Goal: Find specific page/section: Find specific page/section

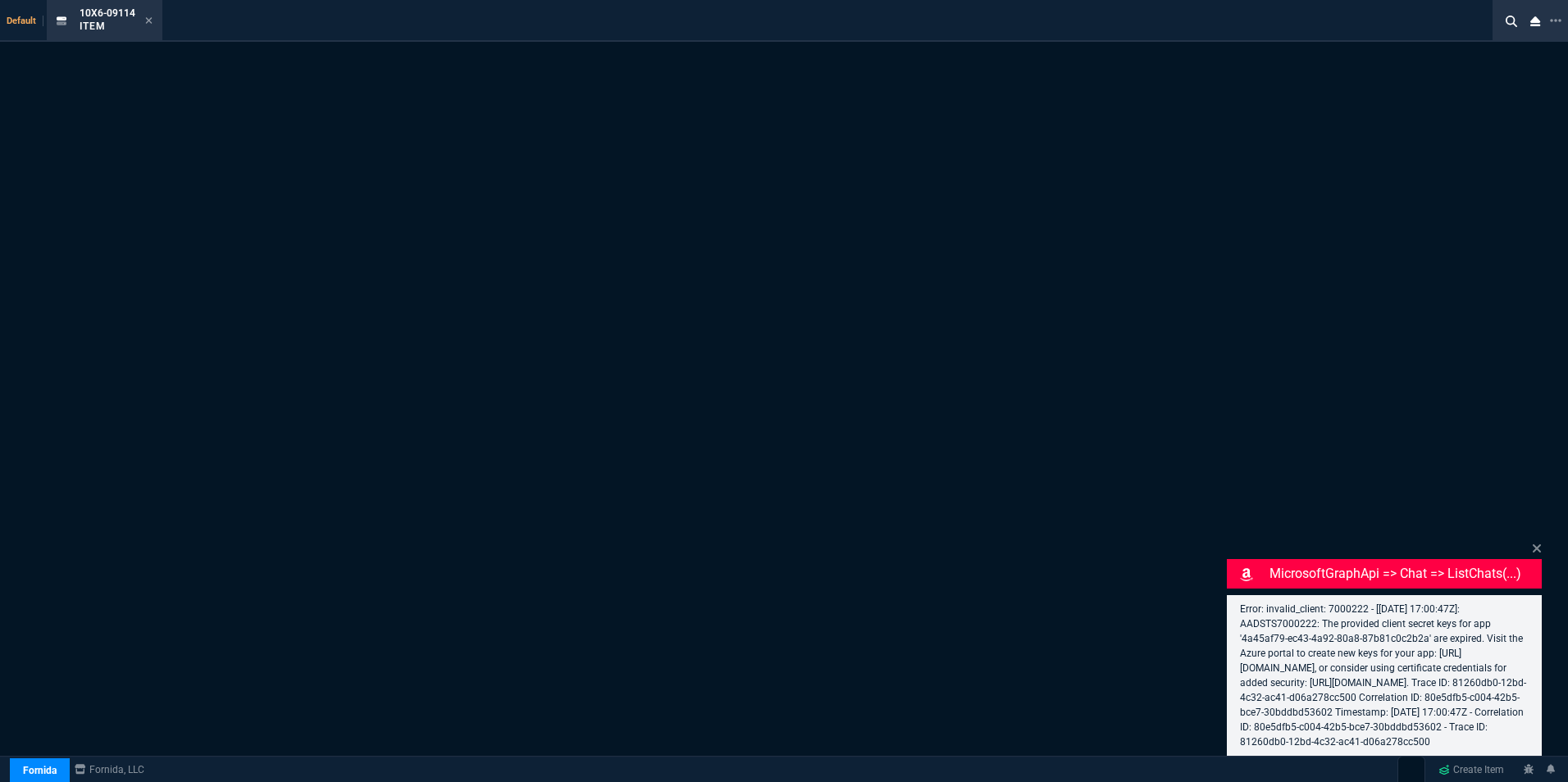
select select "16: [PERSON_NAME]"
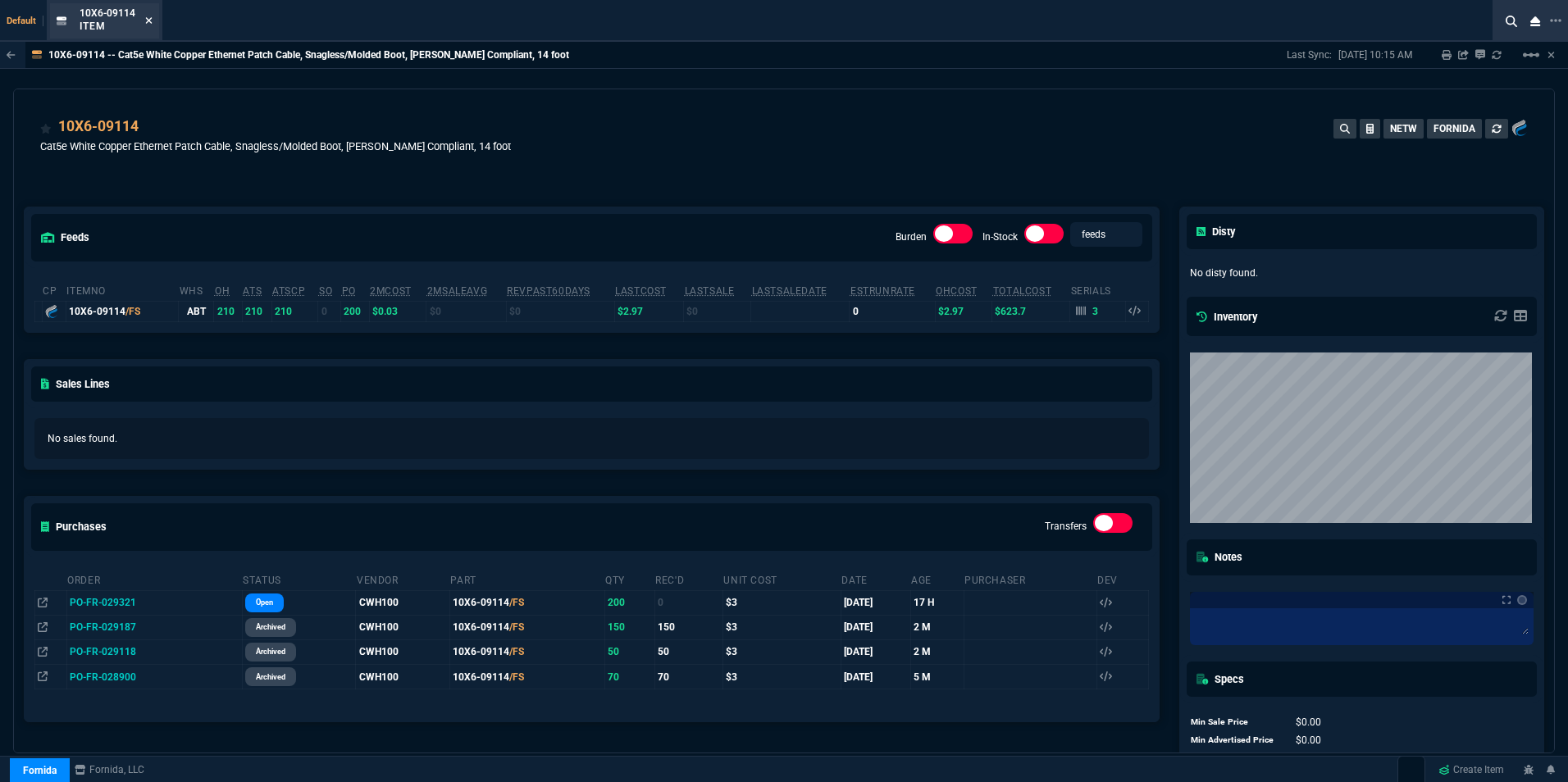
click at [151, 17] on icon at bounding box center [149, 20] width 7 height 10
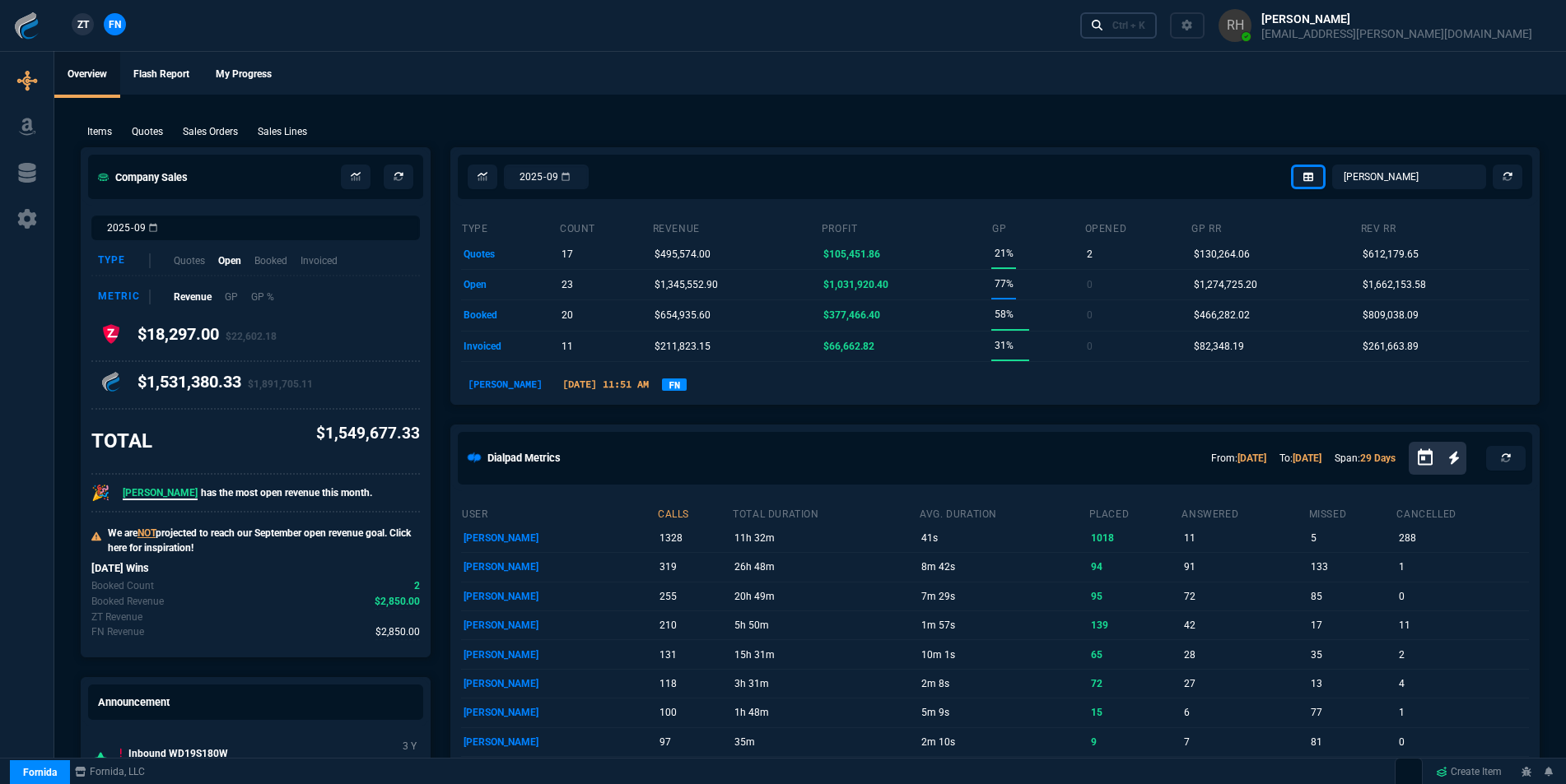
click at [1146, 26] on div "Ctrl + K" at bounding box center [1129, 25] width 33 height 13
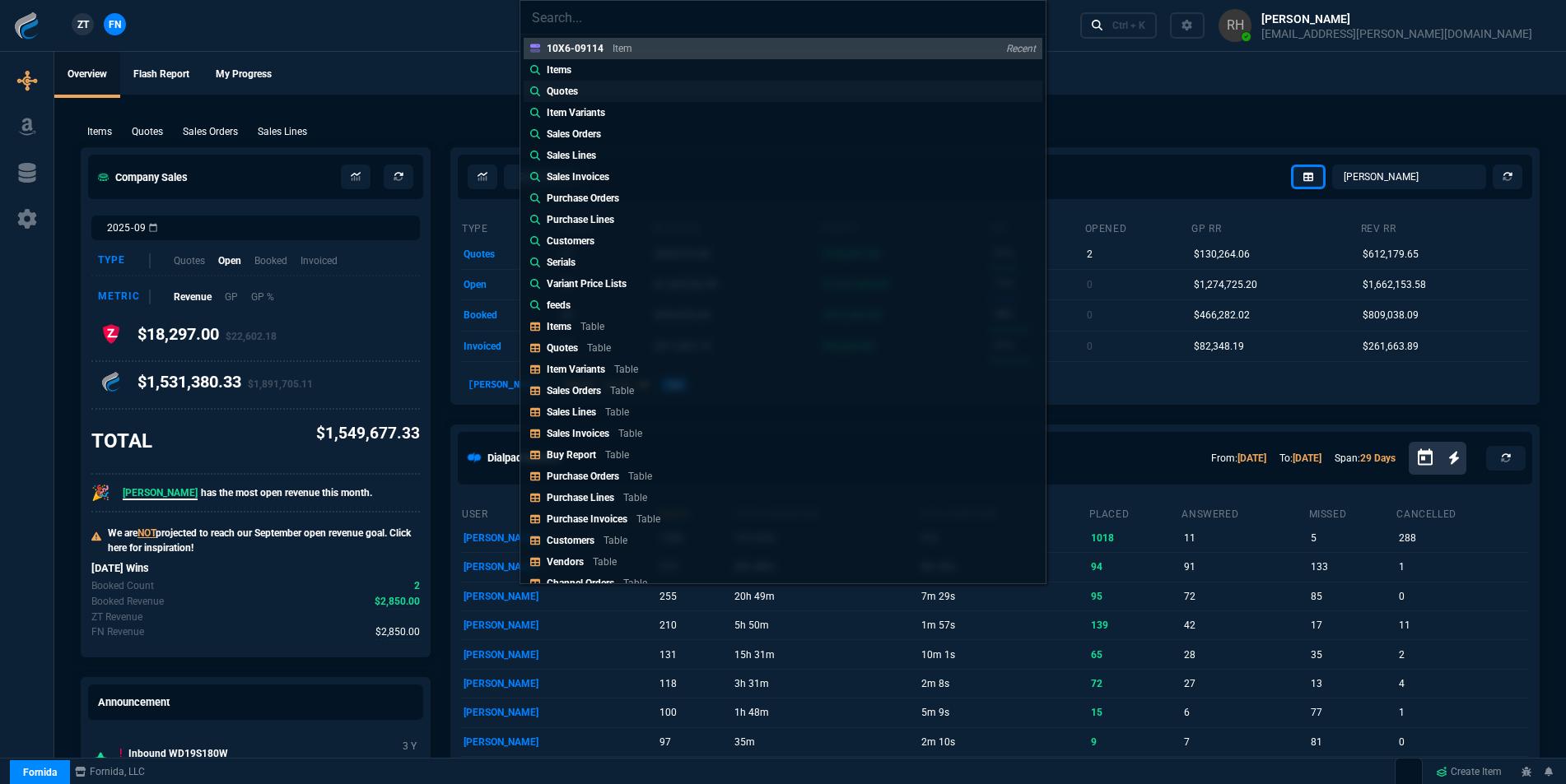
click at [566, 89] on p "Quotes" at bounding box center [562, 91] width 31 height 15
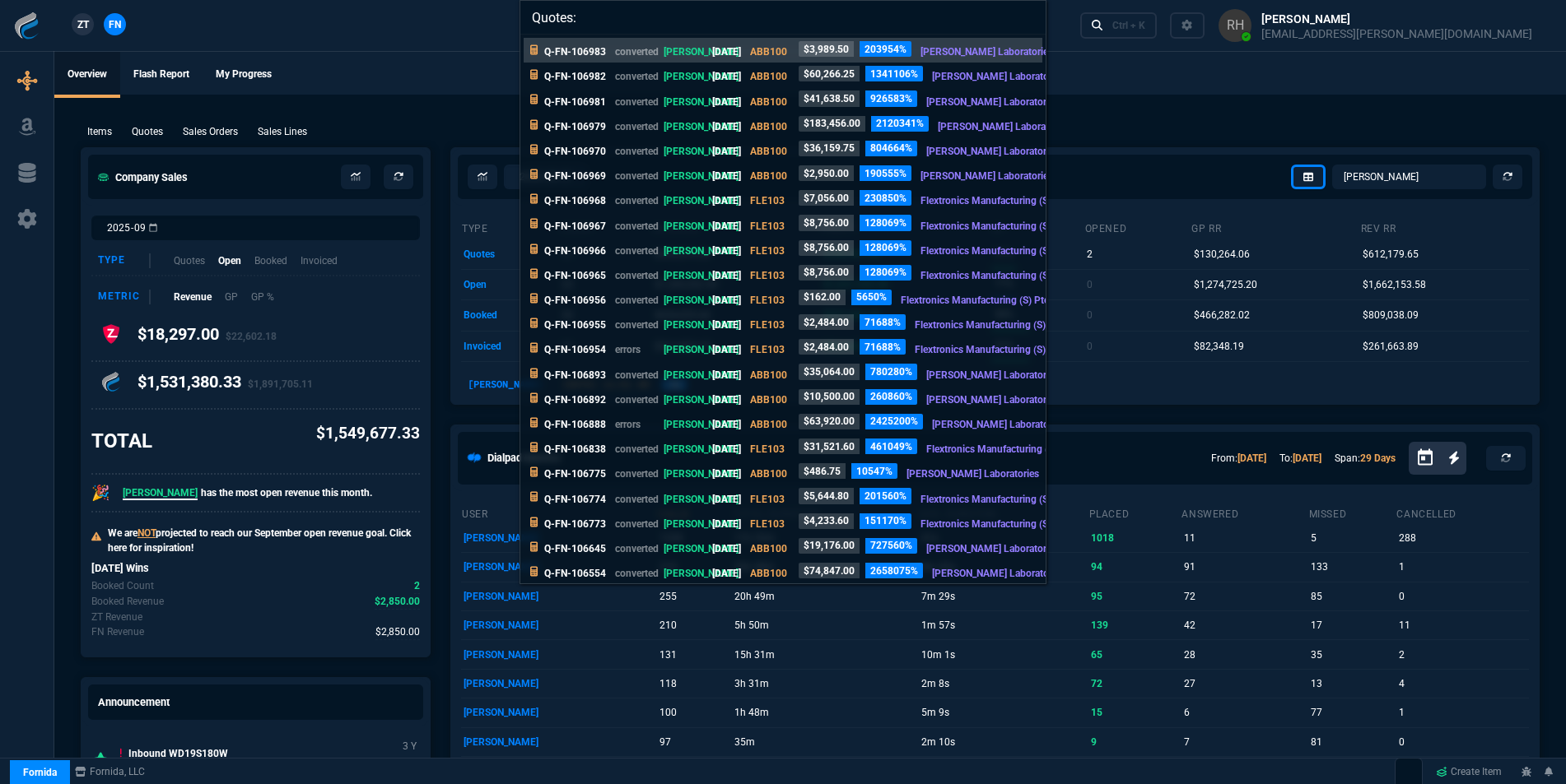
paste input "0044702"
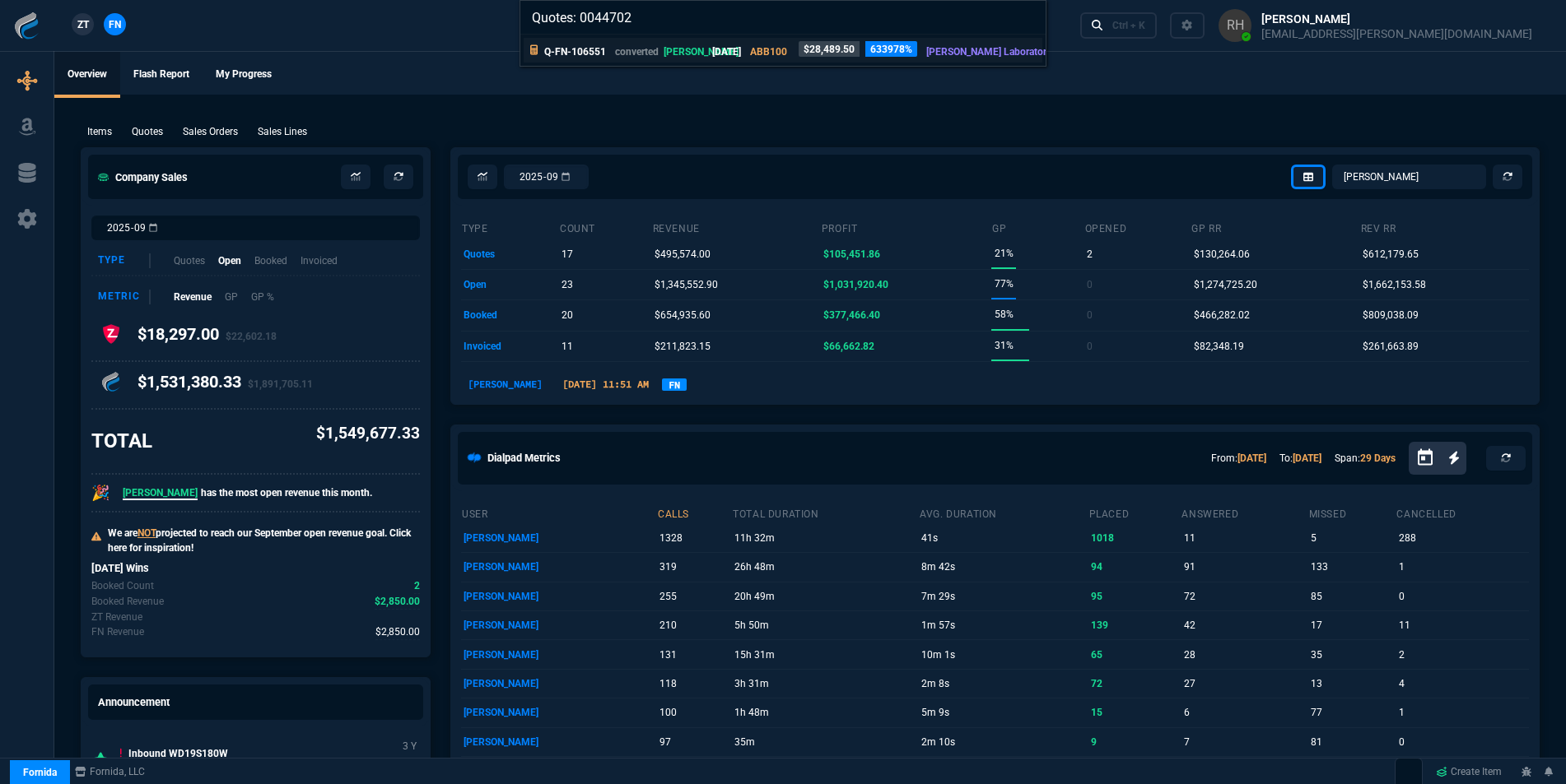
type input "Quotes: 0044702"
click at [590, 48] on p "Q-FN-106551" at bounding box center [575, 52] width 62 height 15
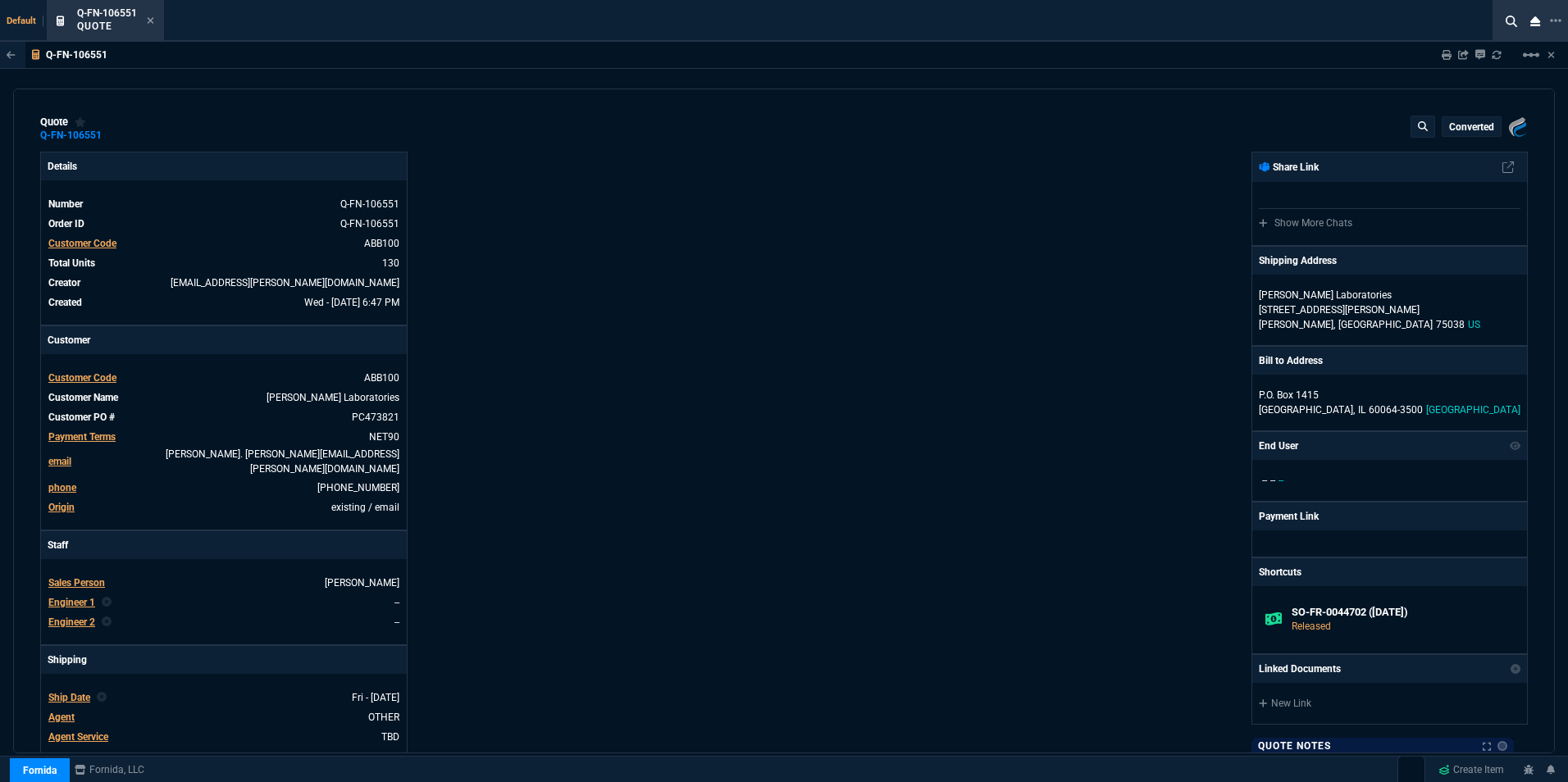
type input "26"
type input "58"
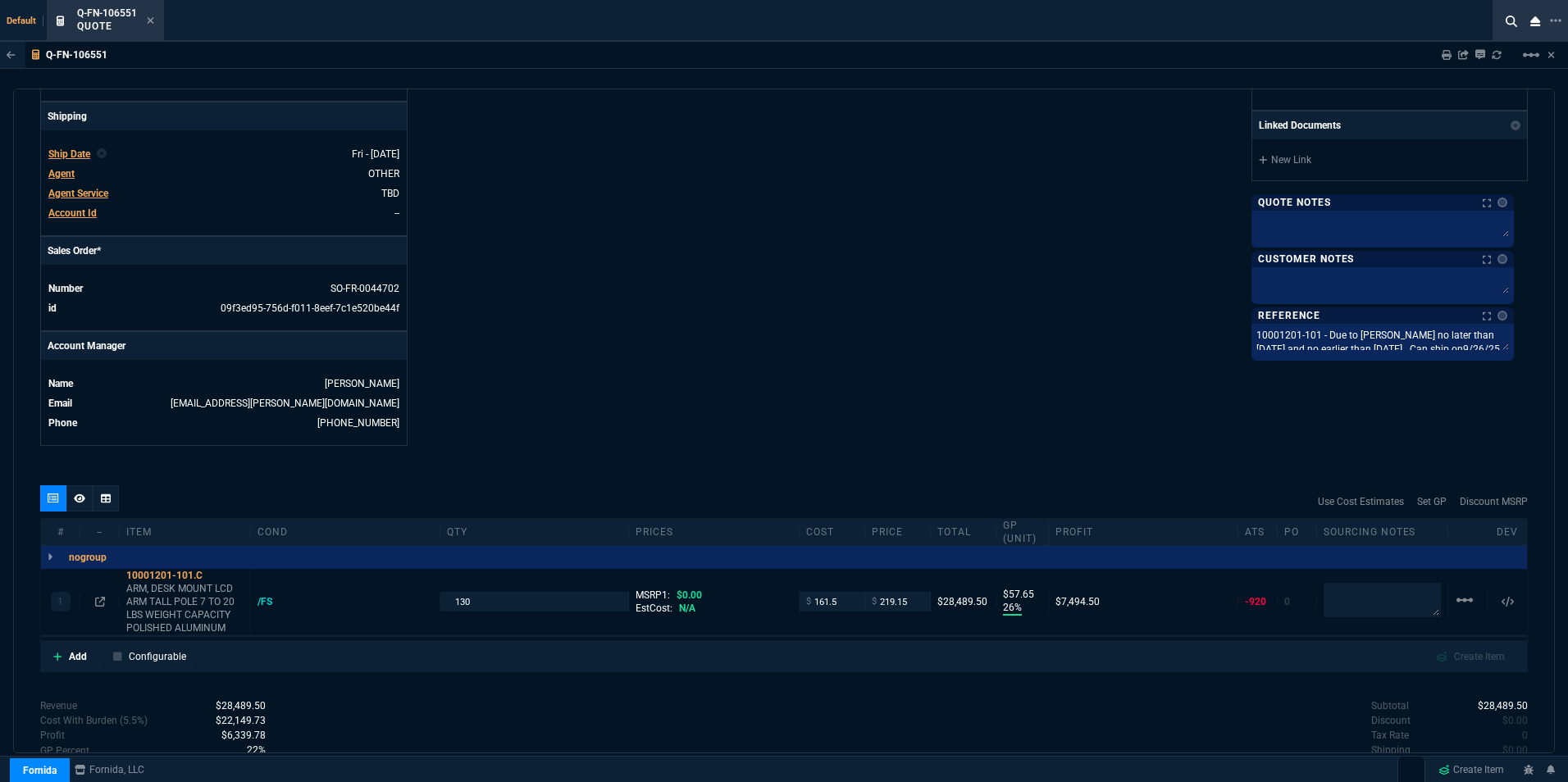
scroll to position [564, 0]
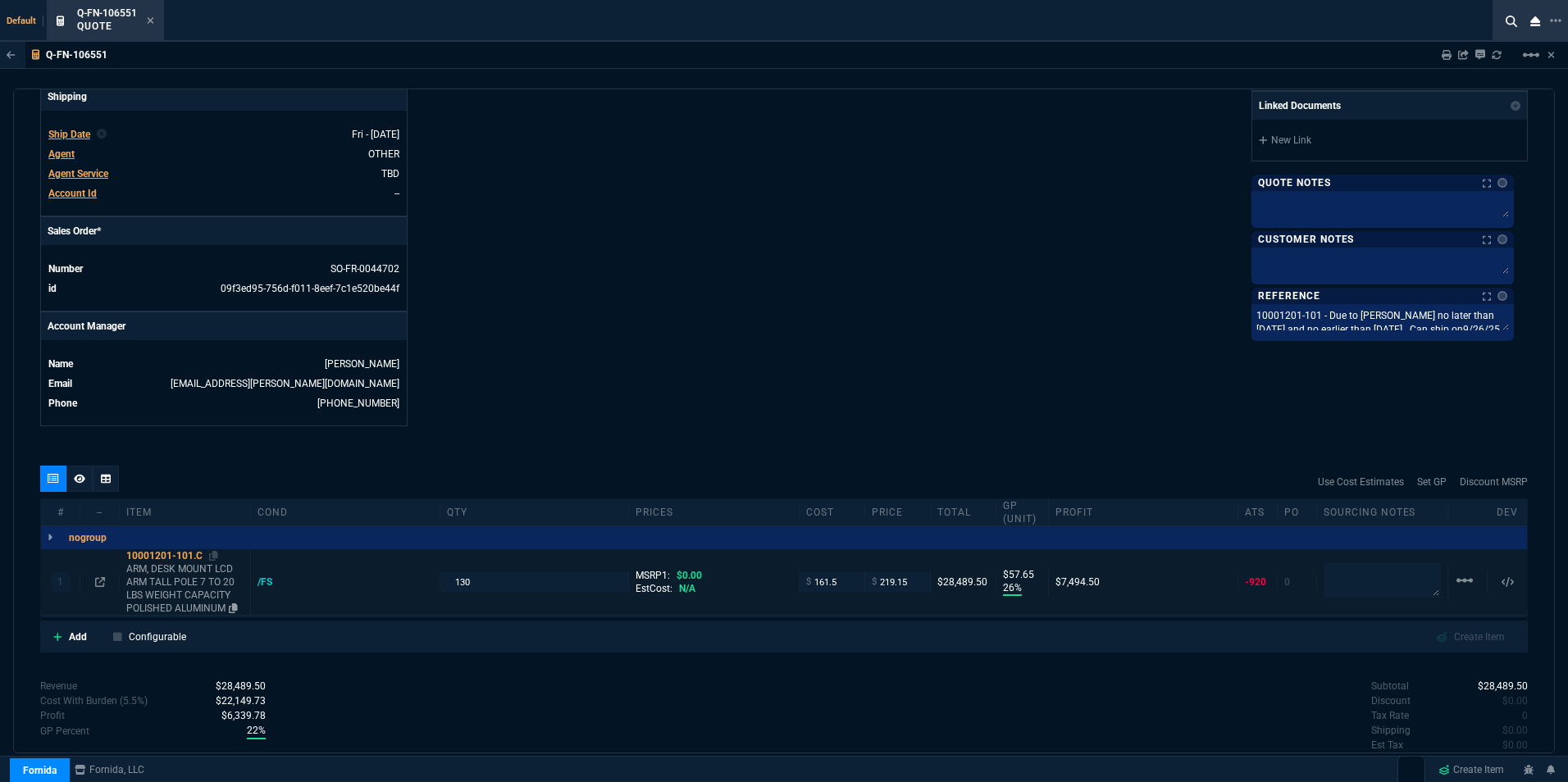
drag, startPoint x: 216, startPoint y: 545, endPoint x: 130, endPoint y: 548, distance: 86.1
click at [216, 551] on icon at bounding box center [214, 556] width 9 height 10
click at [1505, 15] on nx-icon at bounding box center [1512, 21] width 25 height 20
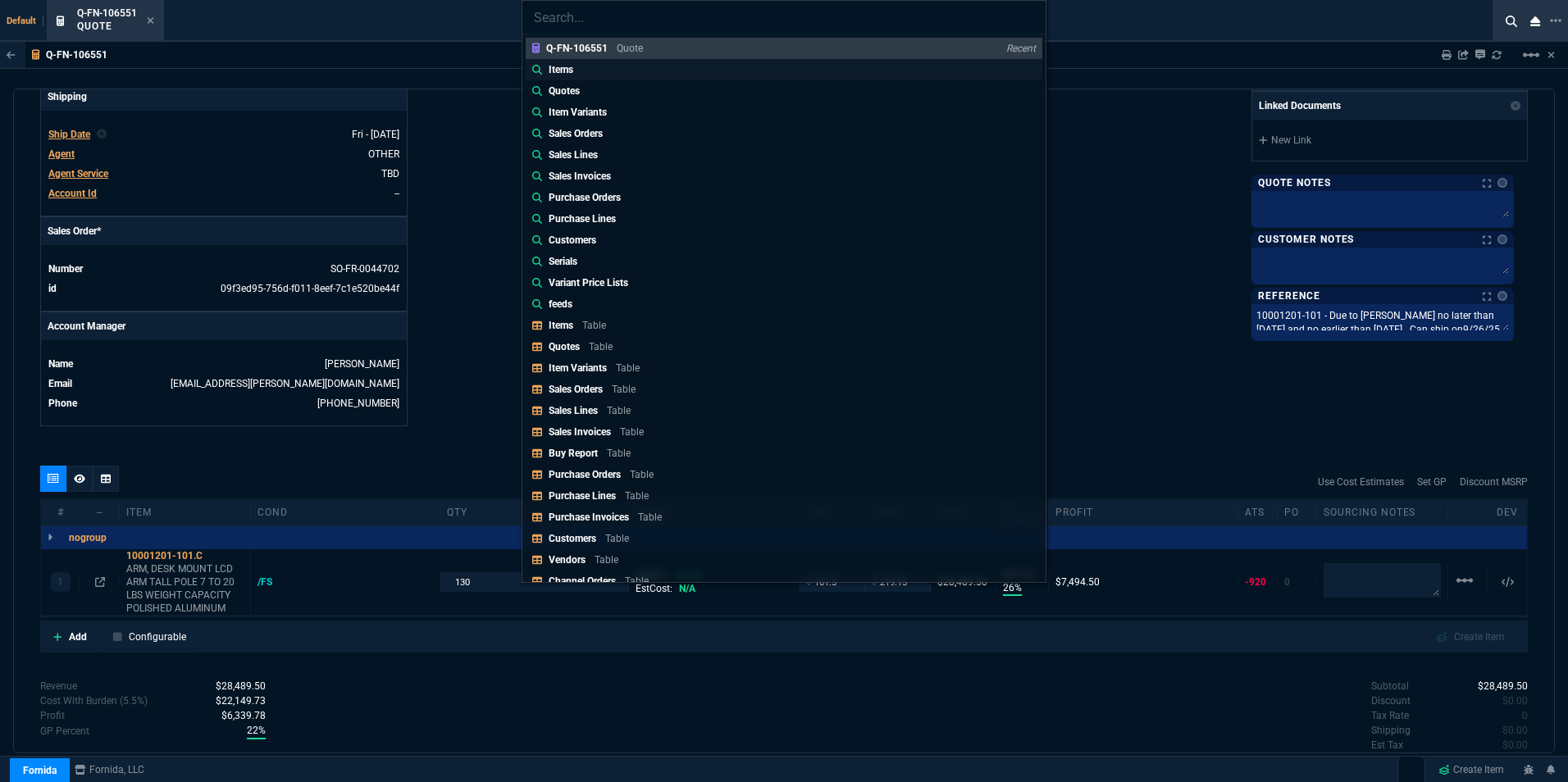
click at [558, 62] on p "Items" at bounding box center [561, 69] width 25 height 15
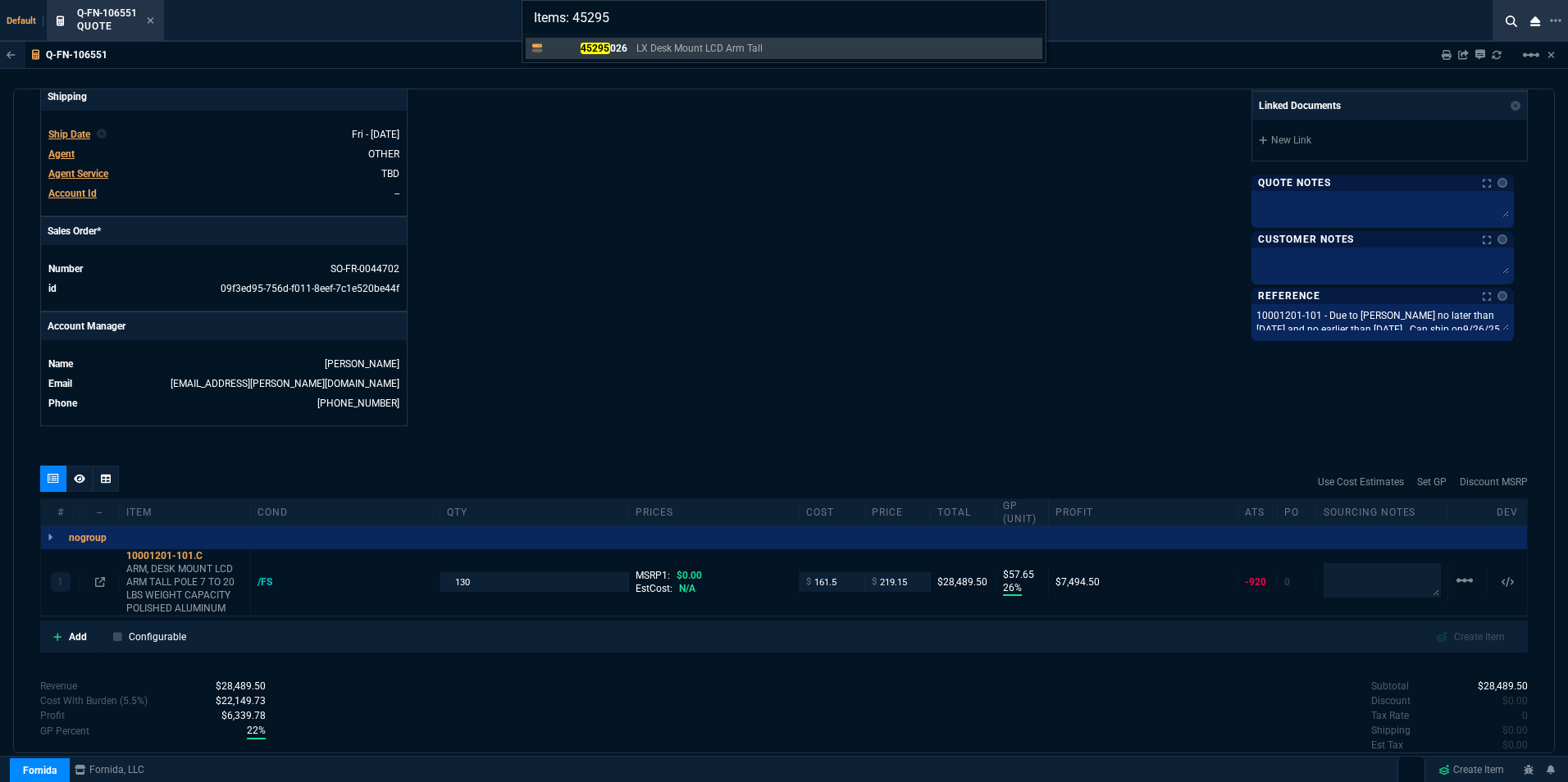
type input "Items: 45295"
click at [606, 46] on mark "45295" at bounding box center [595, 48] width 29 height 12
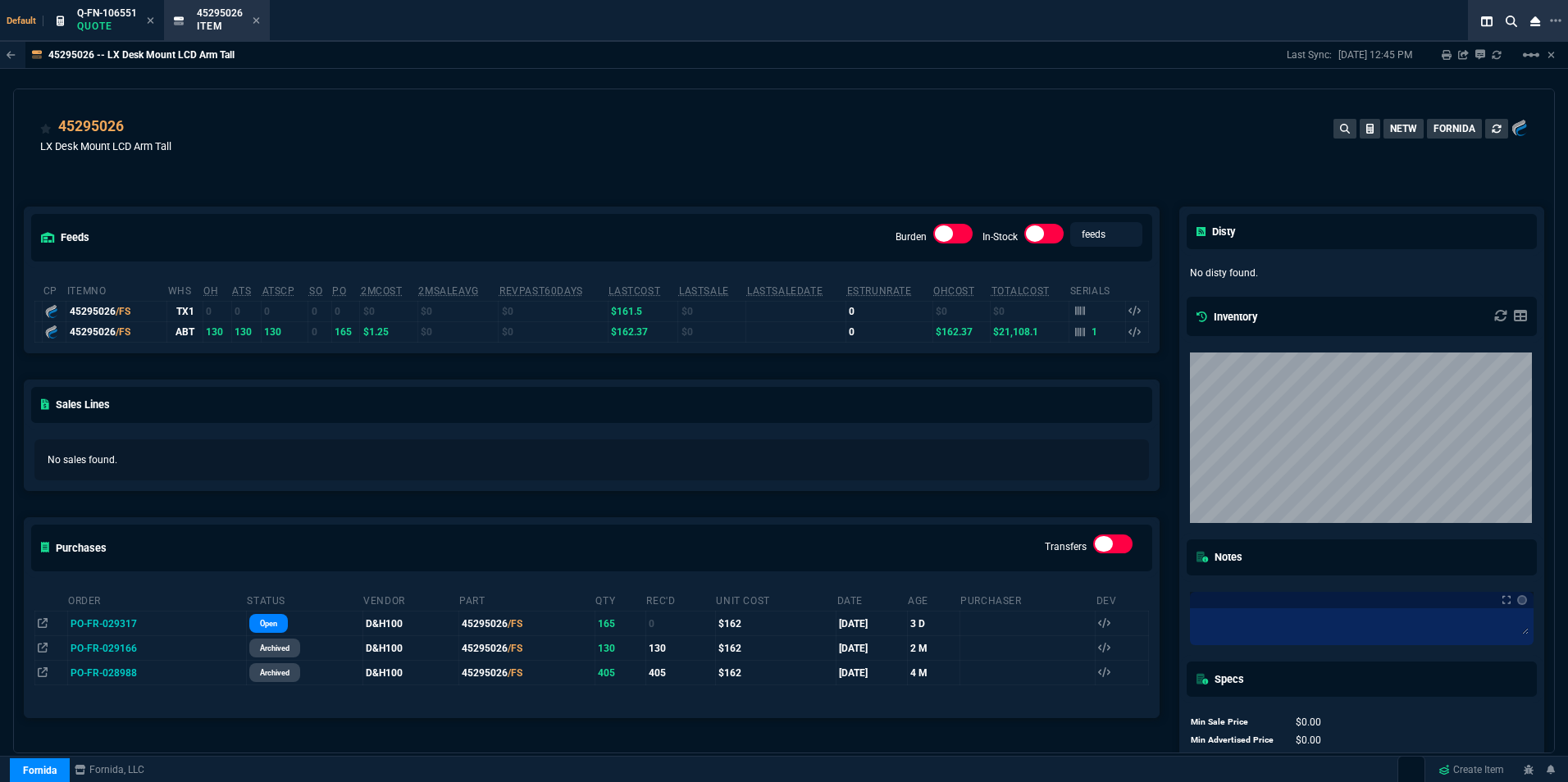
click at [189, 330] on td "ABT" at bounding box center [185, 331] width 37 height 20
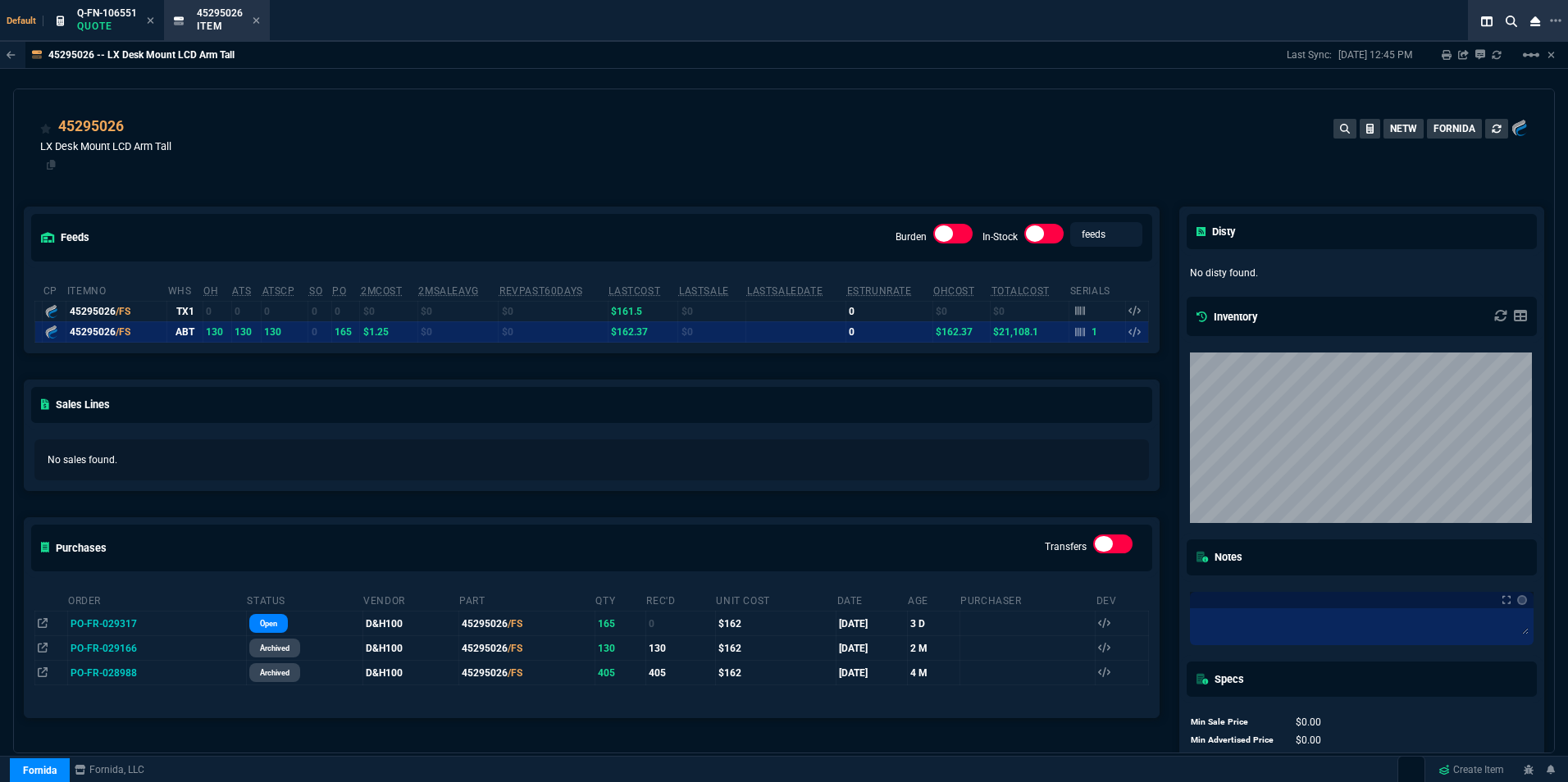
drag, startPoint x: 136, startPoint y: 127, endPoint x: 138, endPoint y: 150, distance: 23.1
click at [136, 127] on icon at bounding box center [135, 127] width 9 height 10
click at [121, 7] on span "Q-FN-106551" at bounding box center [107, 12] width 60 height 12
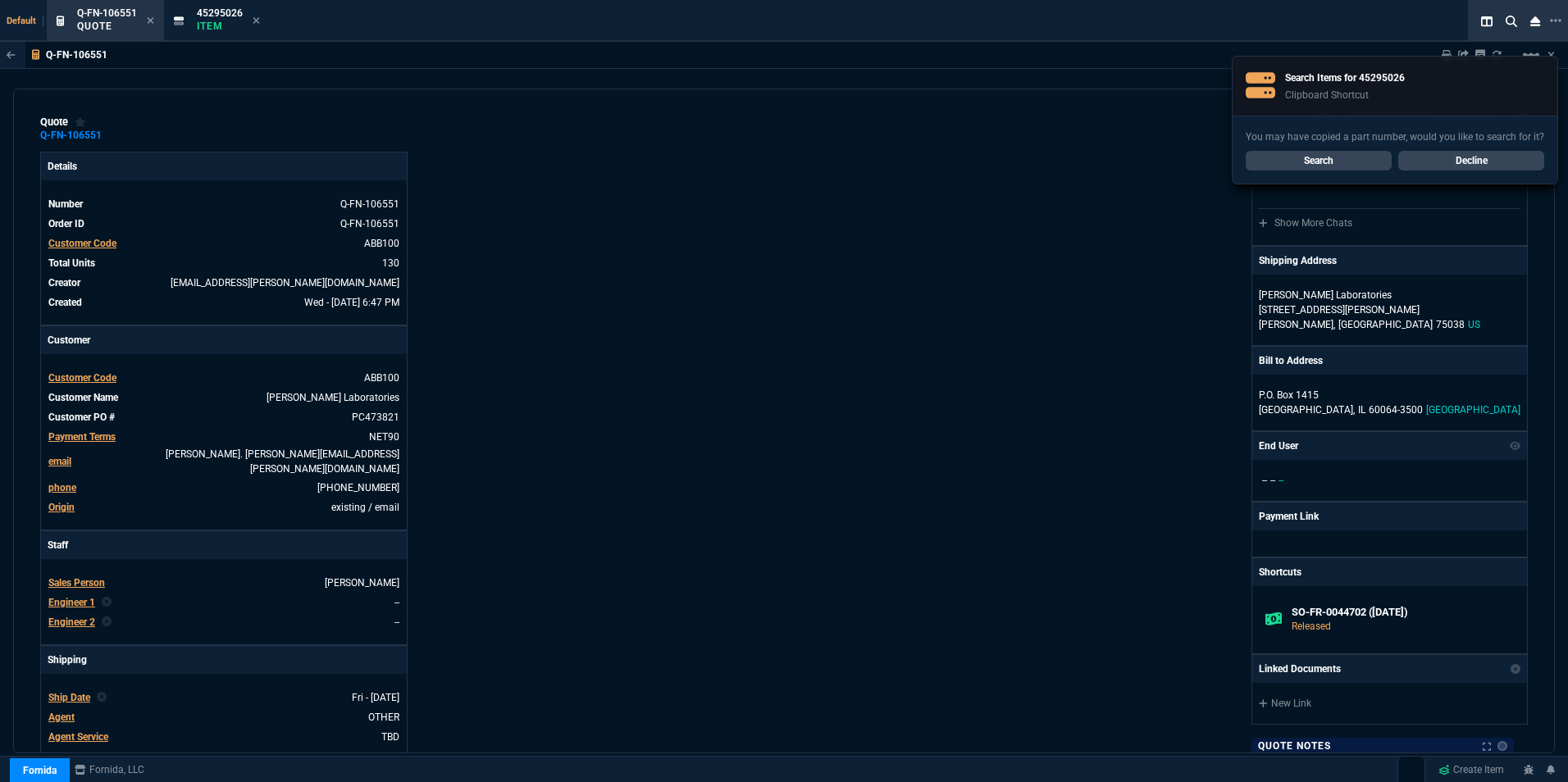
type input "26"
type input "58"
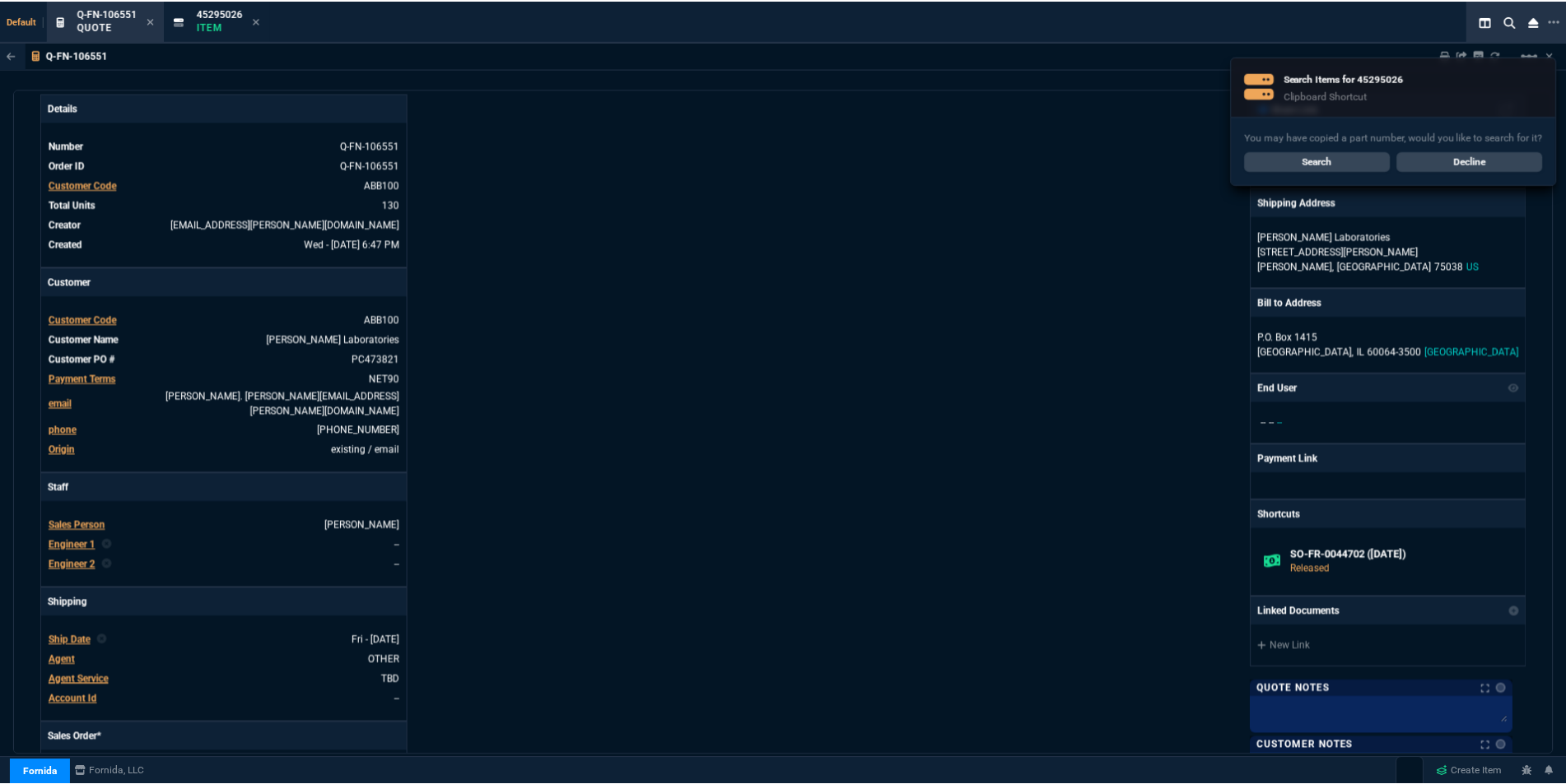
scroll to position [82, 0]
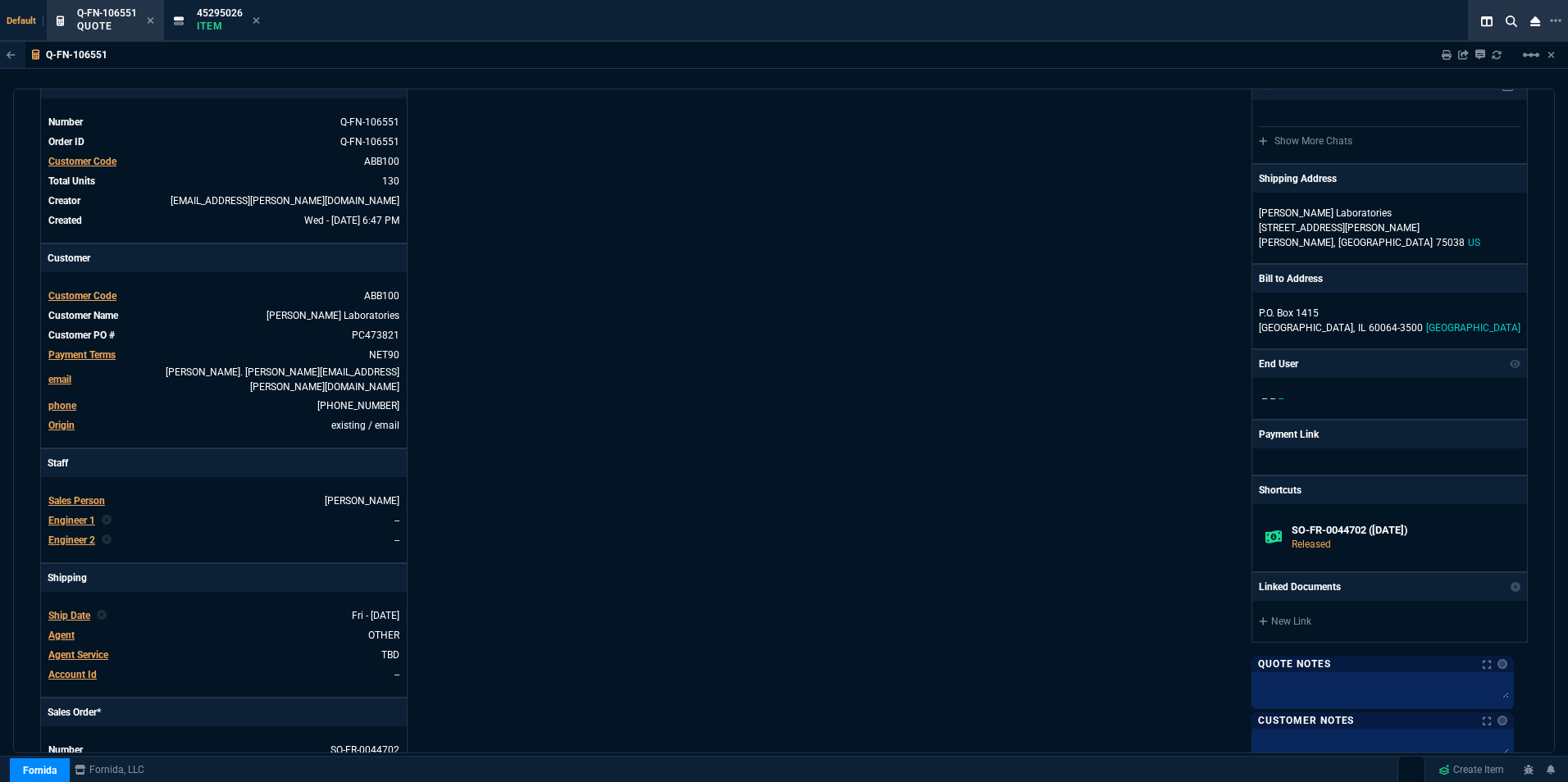
click at [1554, 57] on div "Search Items for 45295026 Clipboard Shortcut You may have copied a part number,…" at bounding box center [1558, 56] width 20 height 20
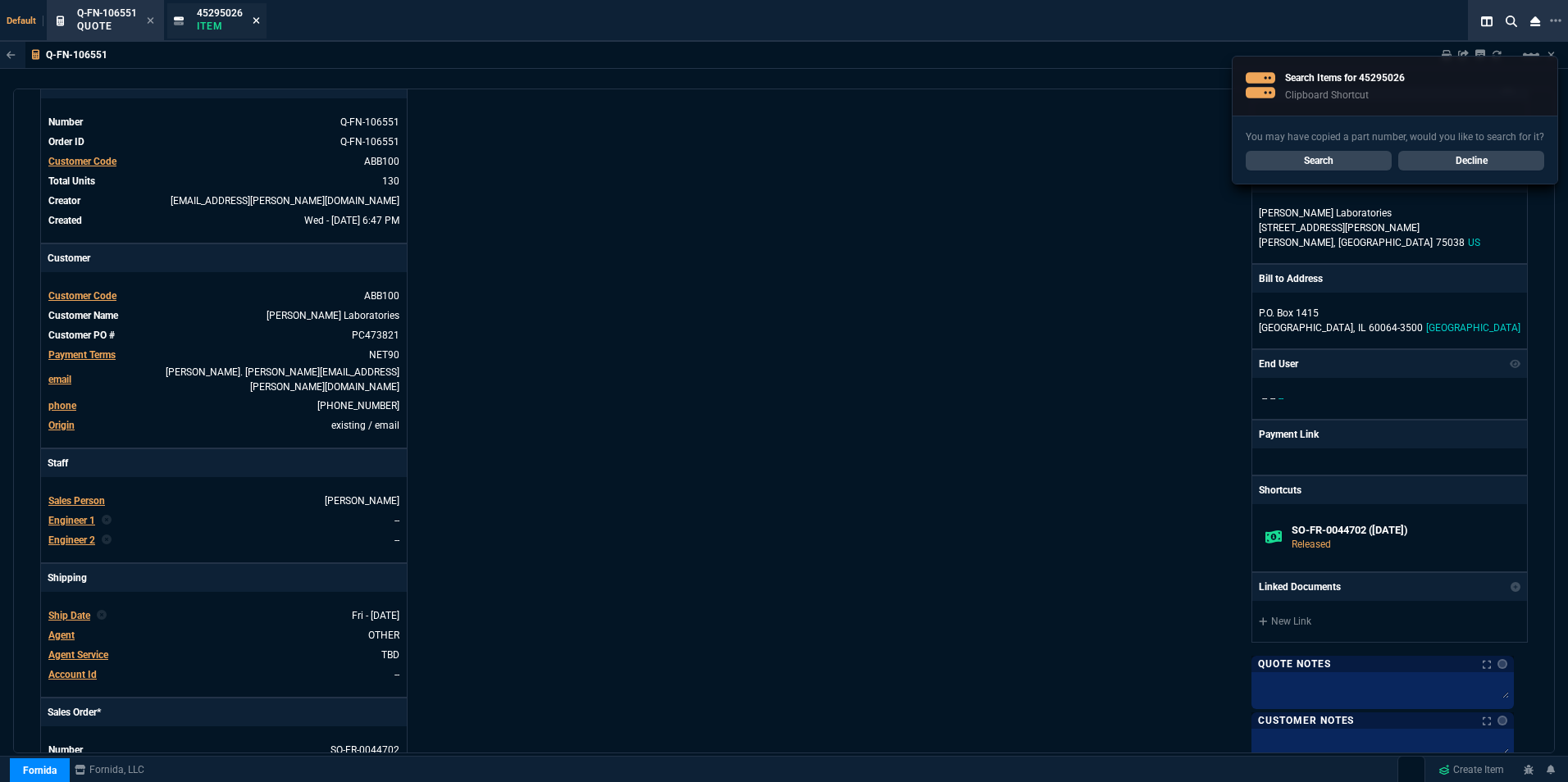
click at [255, 18] on icon at bounding box center [257, 20] width 7 height 10
click at [151, 19] on icon at bounding box center [151, 20] width 7 height 10
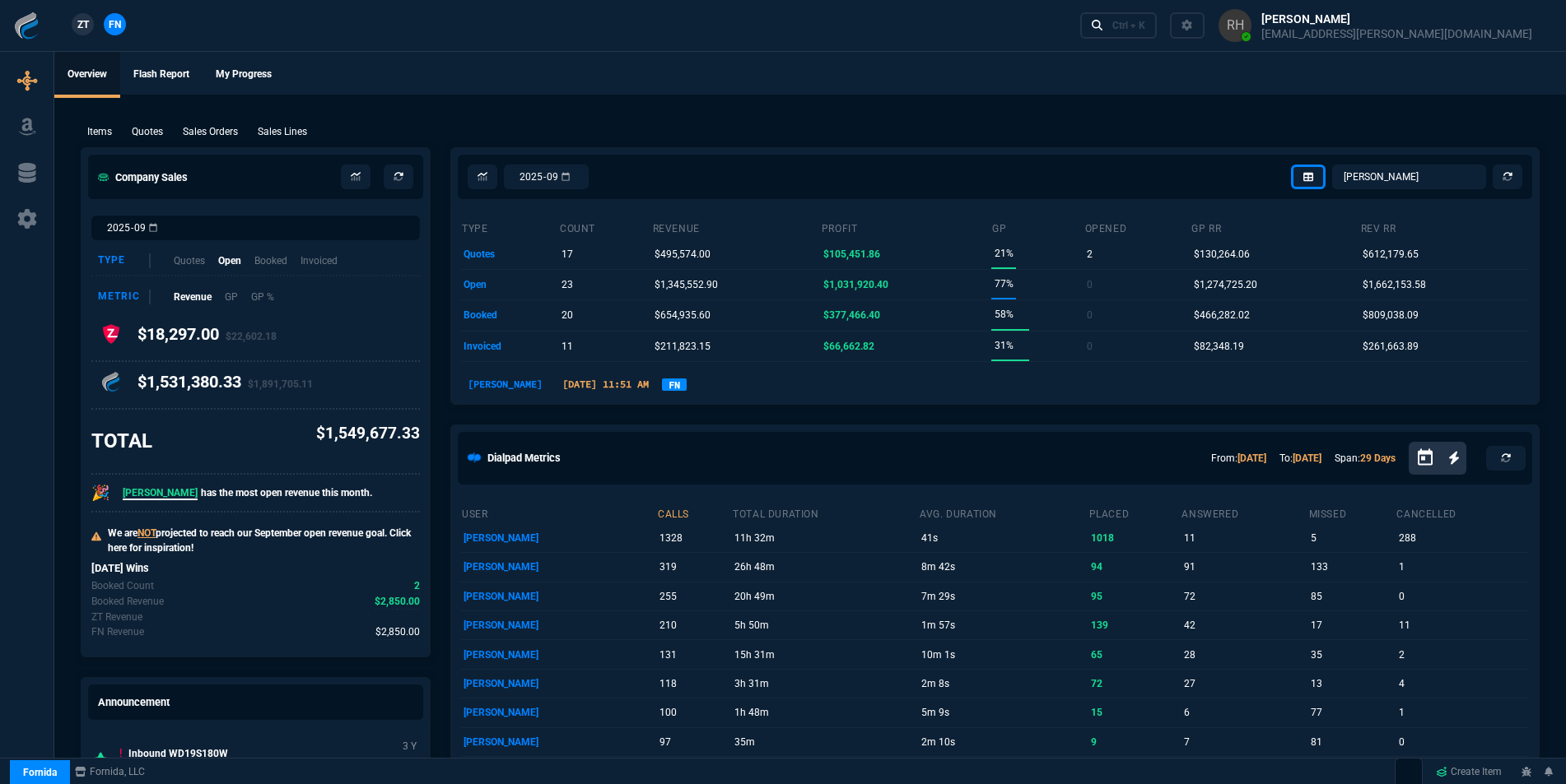
click at [153, 131] on p "Quotes" at bounding box center [147, 131] width 31 height 15
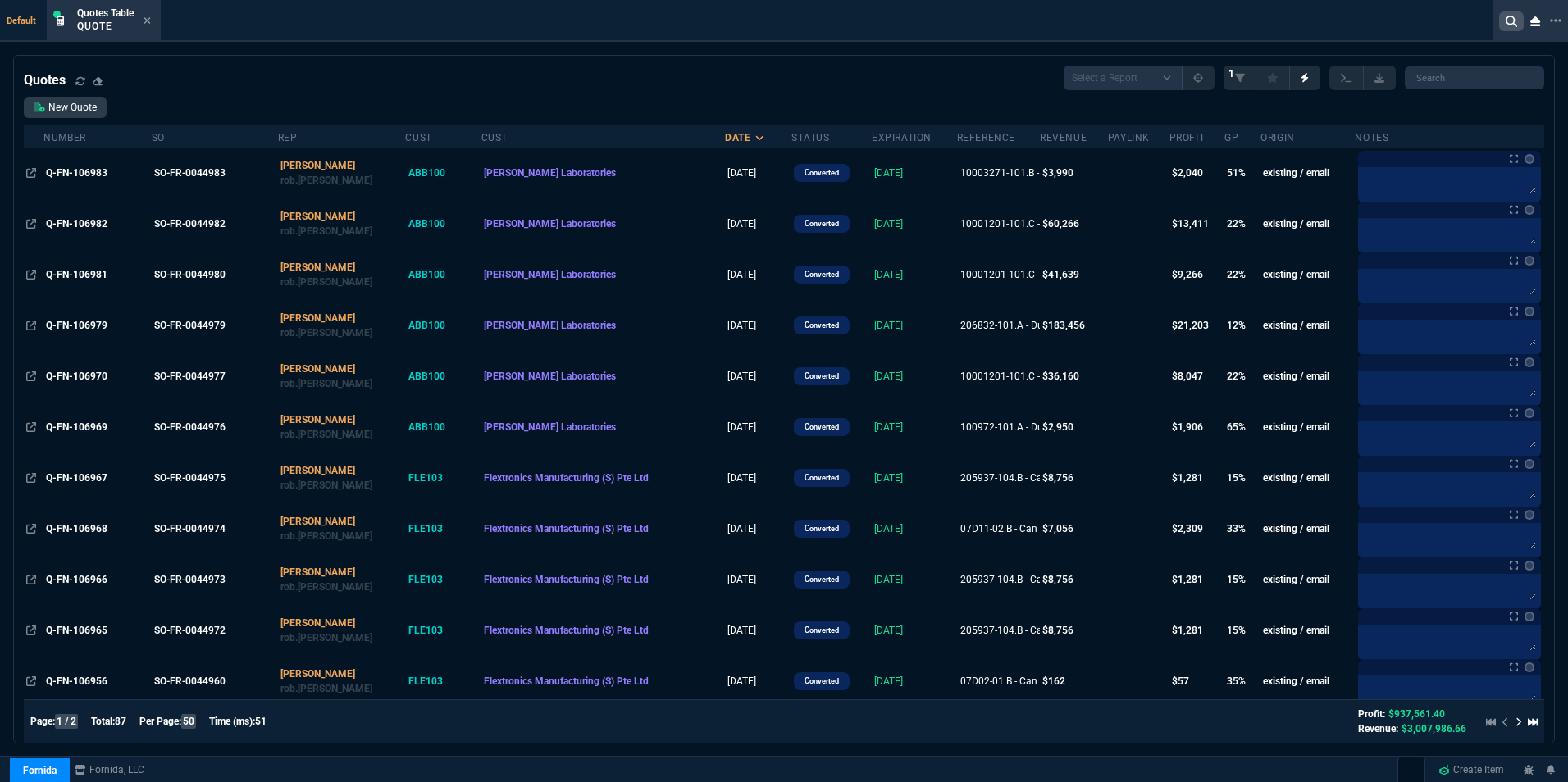
click at [1510, 22] on icon at bounding box center [1512, 20] width 12 height 12
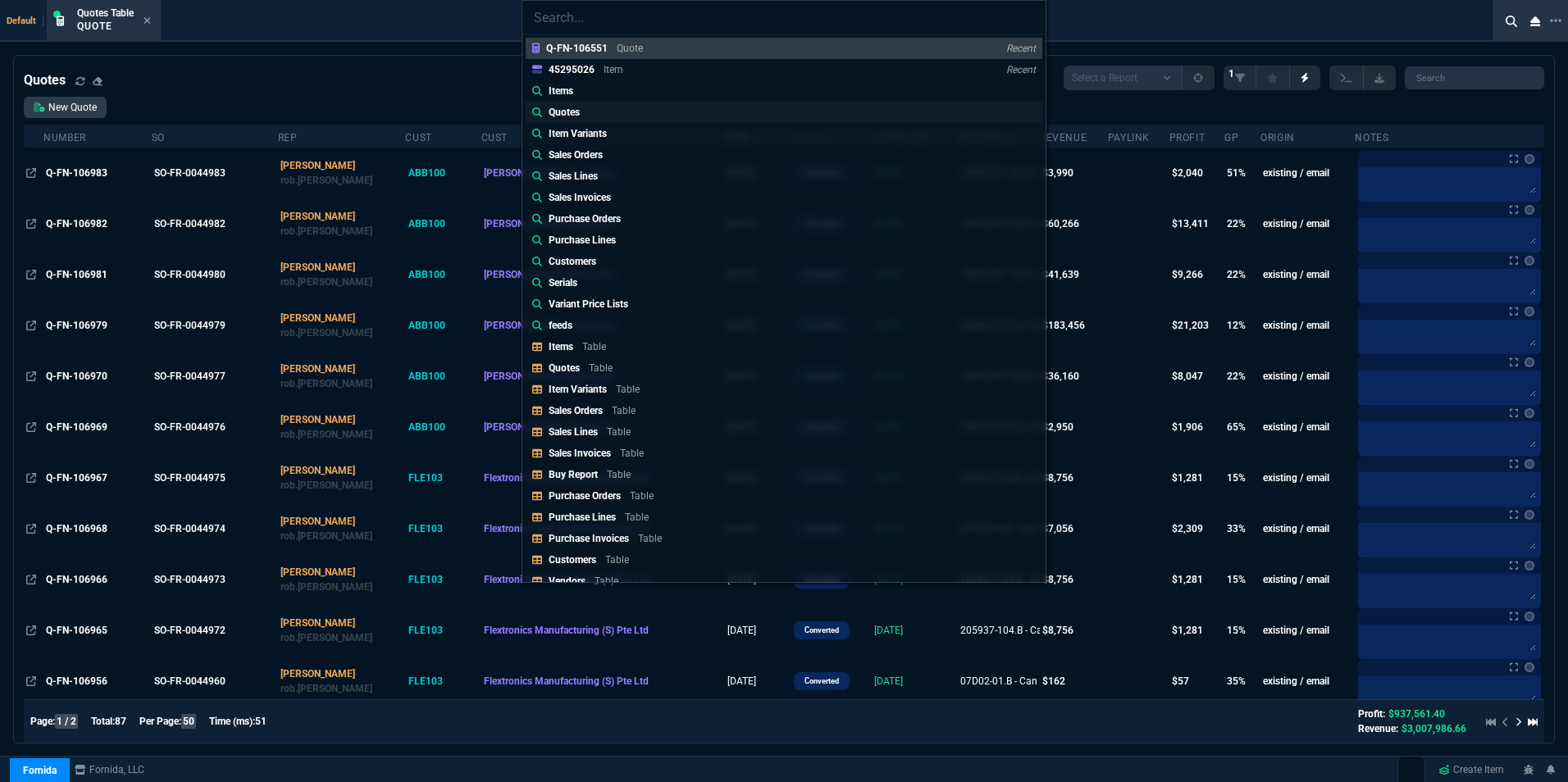
click at [568, 111] on p "Quotes" at bounding box center [564, 112] width 31 height 15
type input "Quotes:"
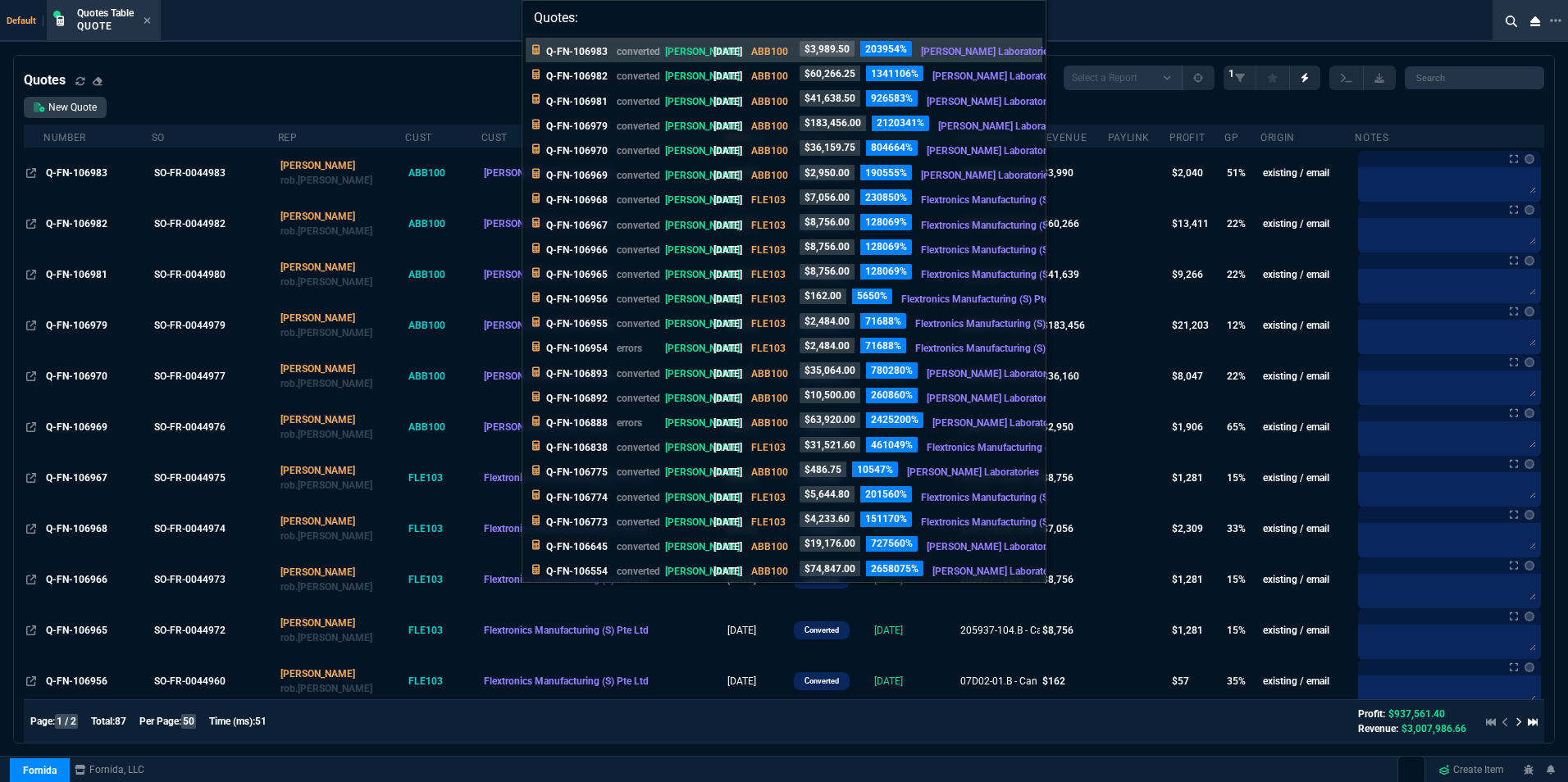
drag, startPoint x: 631, startPoint y: 24, endPoint x: 1020, endPoint y: 14, distance: 389.1
click at [1020, 14] on input "Quotes:" at bounding box center [784, 17] width 523 height 33
click at [1025, 15] on input "Quotes:" at bounding box center [784, 17] width 523 height 33
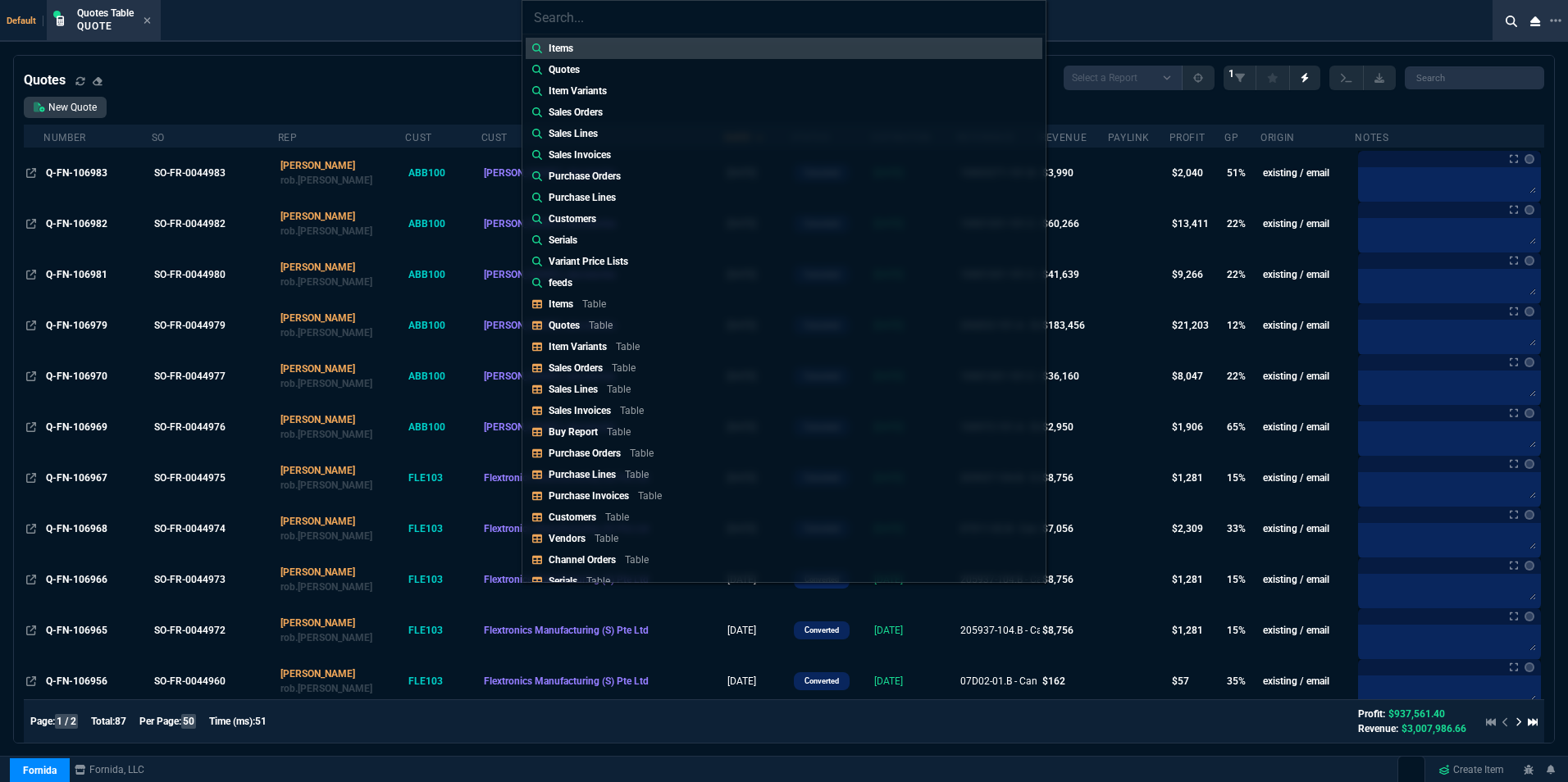
click at [1517, 21] on div "Items Quotes Item Variants Sales Orders Sales Lines Sales Invoices Purchase Ord…" at bounding box center [784, 391] width 1568 height 782
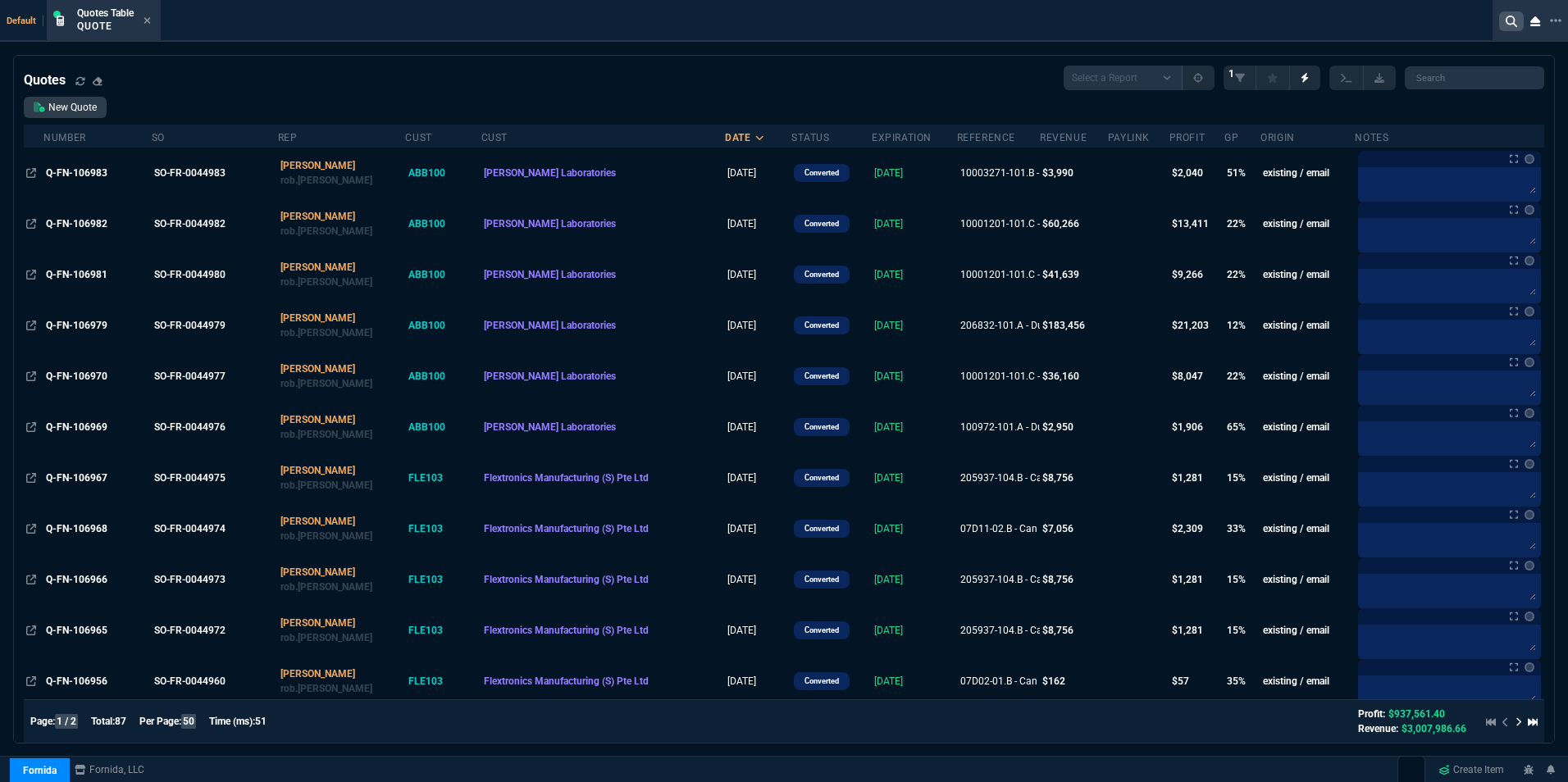
click at [1509, 15] on icon at bounding box center [1512, 20] width 12 height 12
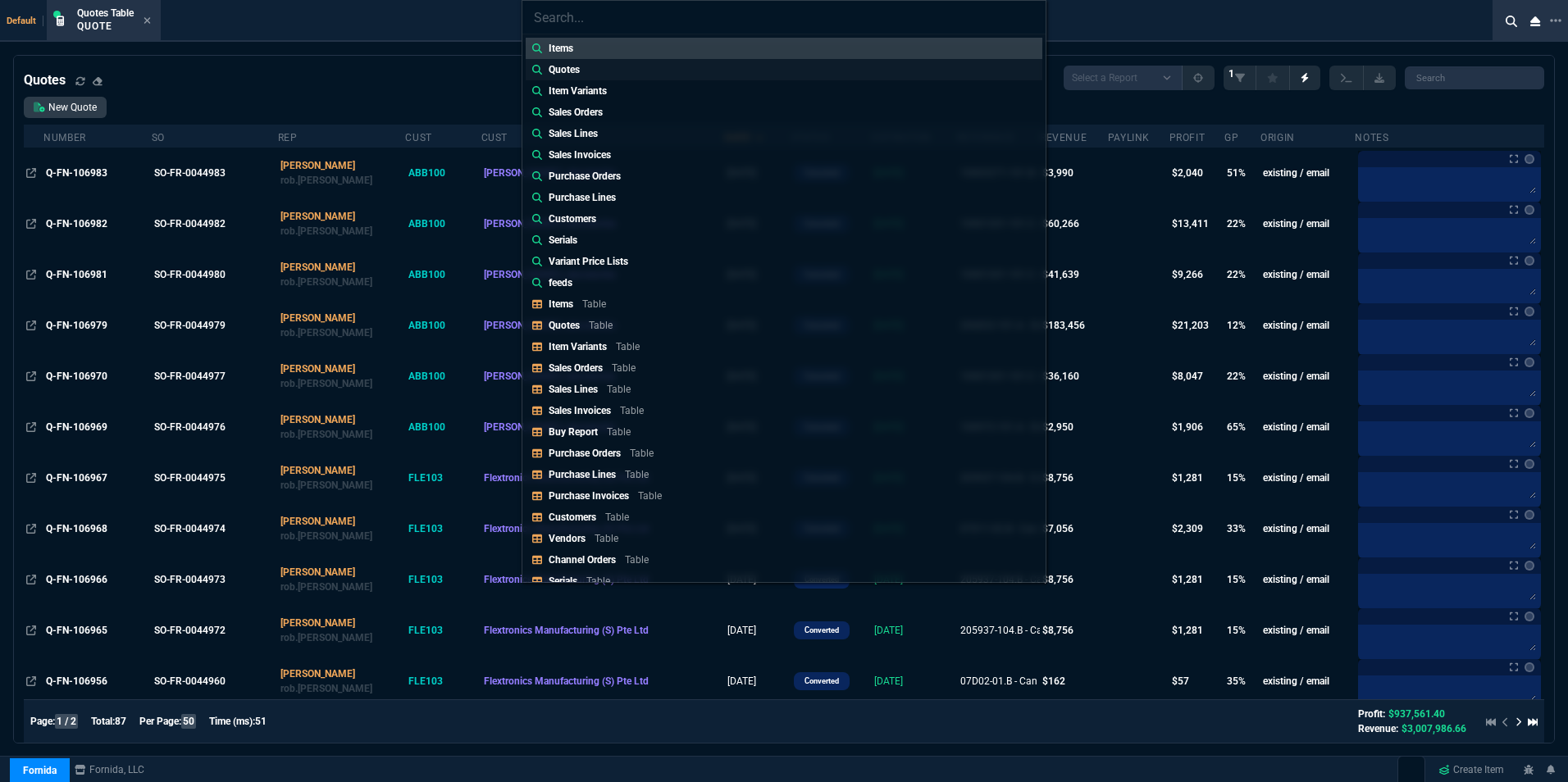
click at [572, 68] on p "Quotes" at bounding box center [564, 69] width 31 height 15
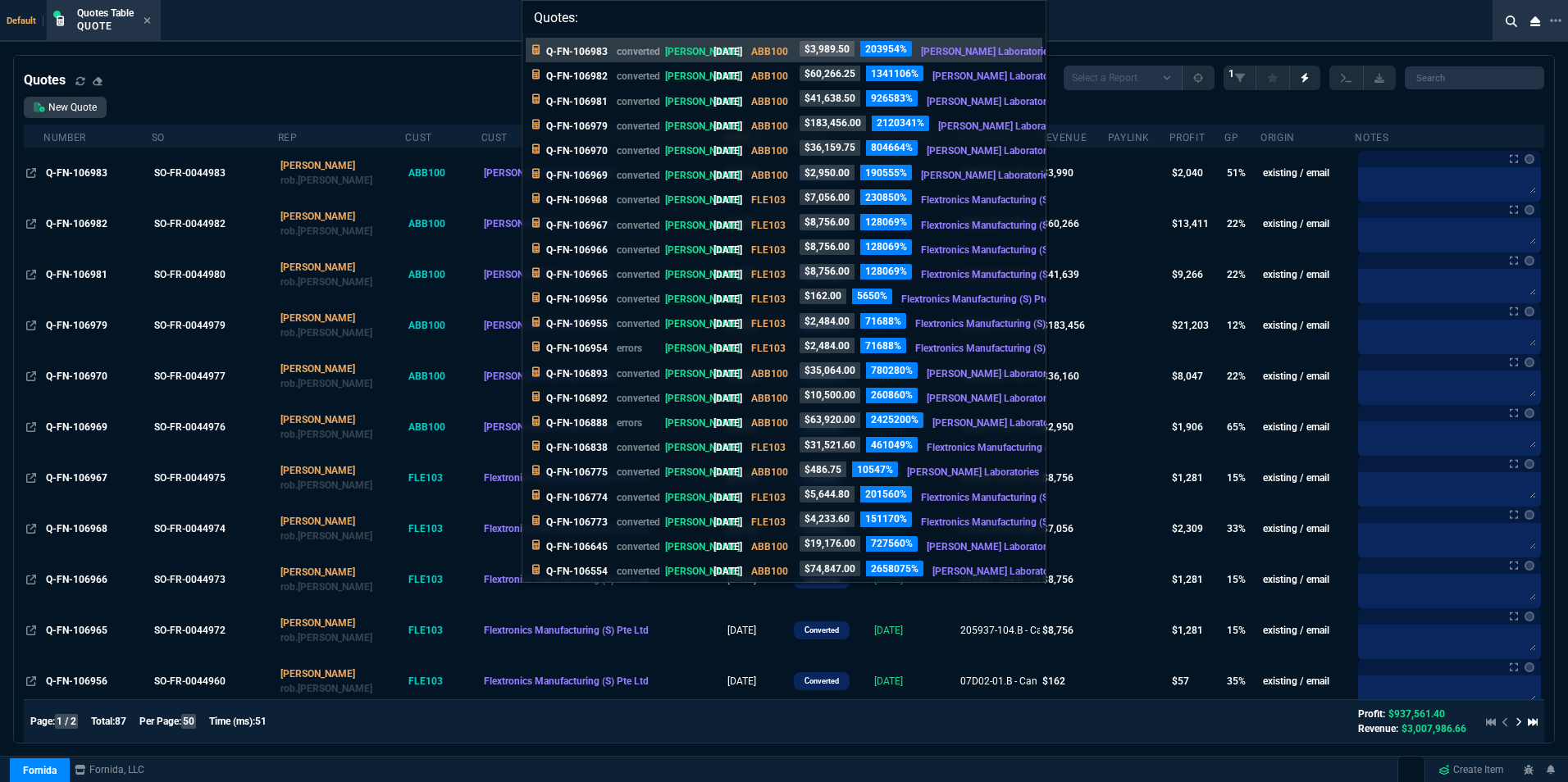
paste input "PC473821"
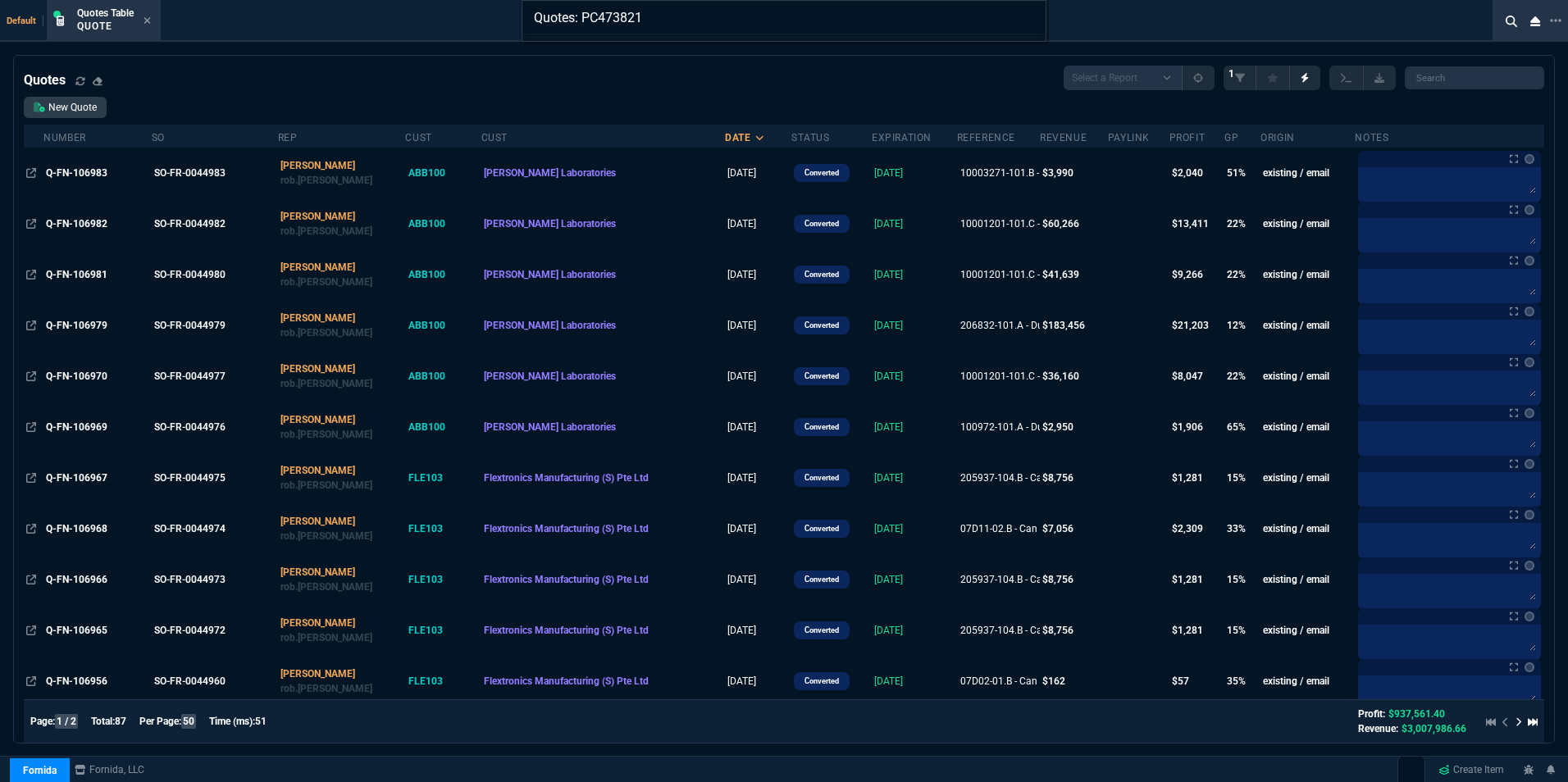
drag, startPoint x: 653, startPoint y: 18, endPoint x: 561, endPoint y: 18, distance: 92.0
click at [561, 18] on input "Quotes: PC473821" at bounding box center [784, 17] width 523 height 33
type input "Quot"
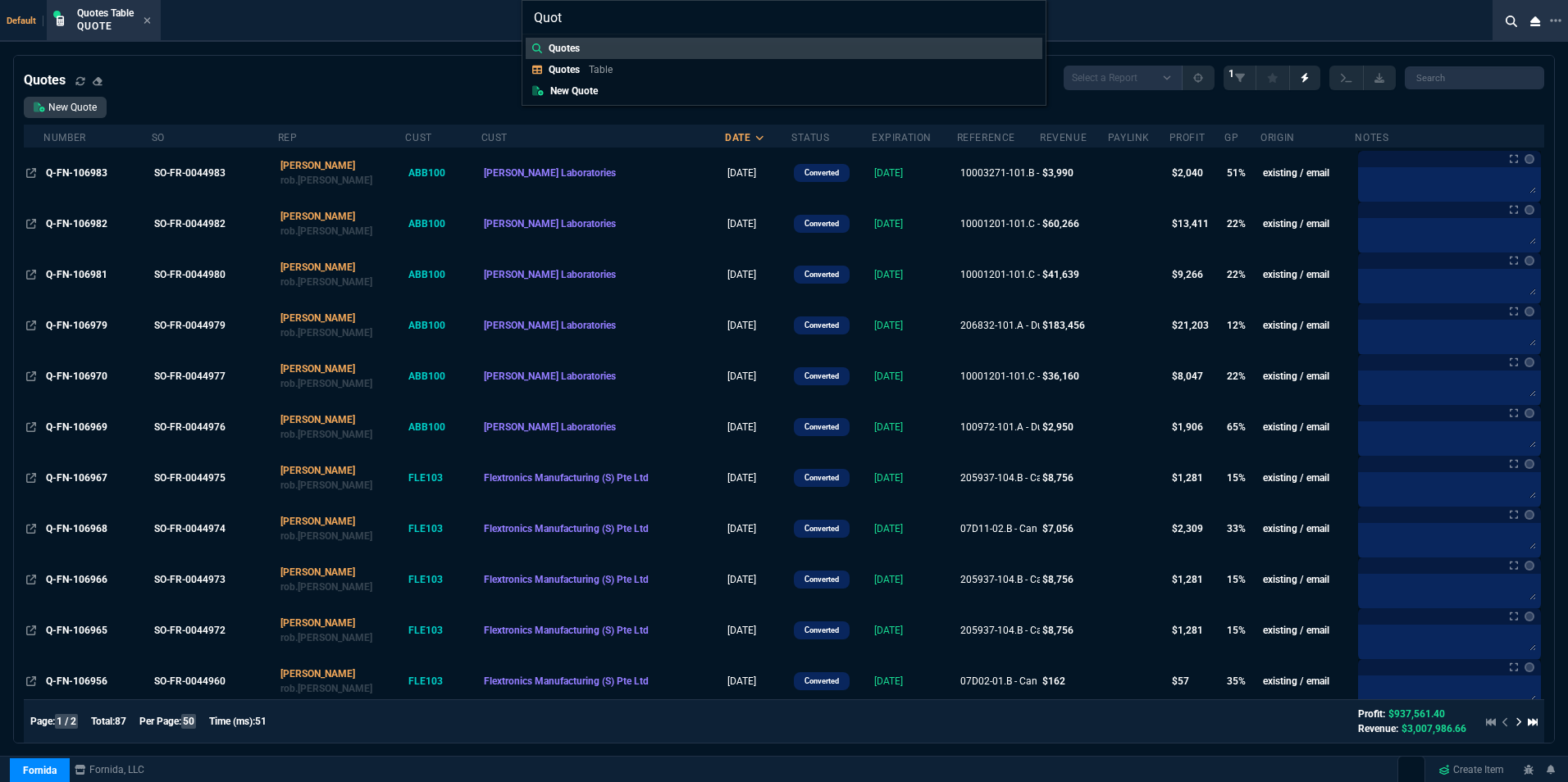
click at [1025, 20] on input "Quot" at bounding box center [784, 17] width 523 height 33
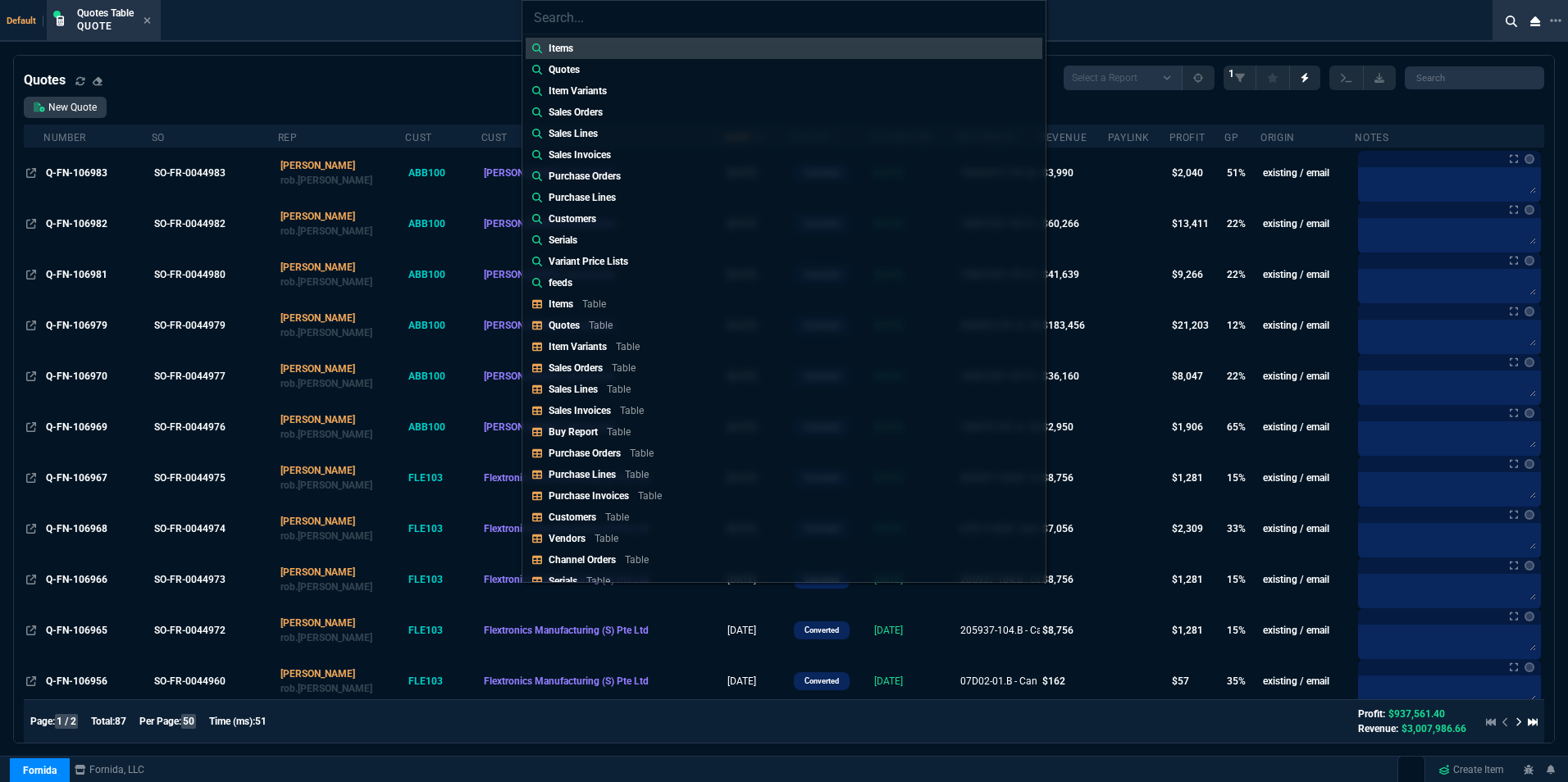
click at [1082, 21] on div "Items Quotes Item Variants Sales Orders Sales Lines Sales Invoices Purchase Ord…" at bounding box center [784, 391] width 1568 height 782
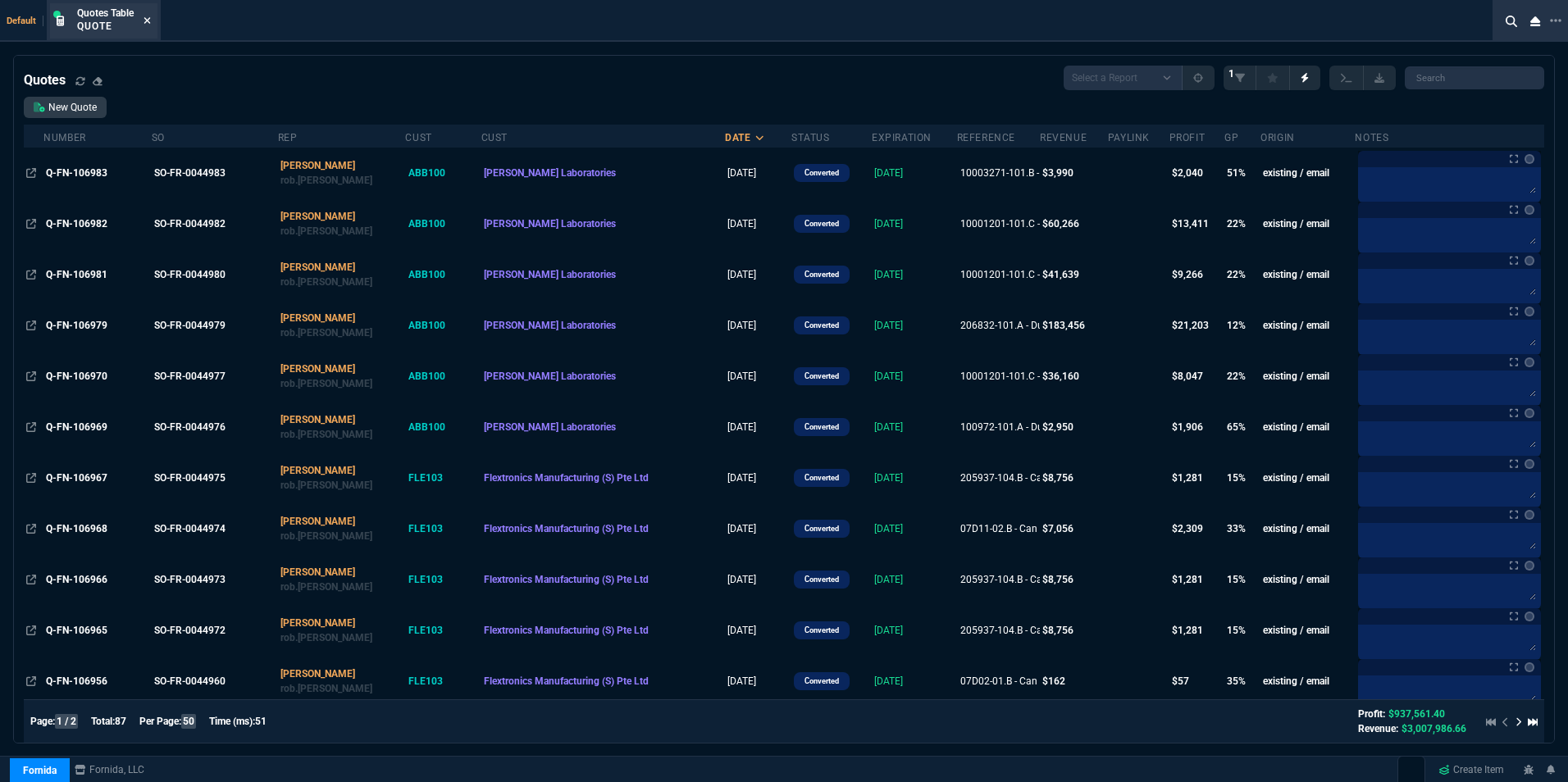
click at [150, 21] on icon at bounding box center [147, 20] width 6 height 6
